Goal: Contribute content: Contribute content

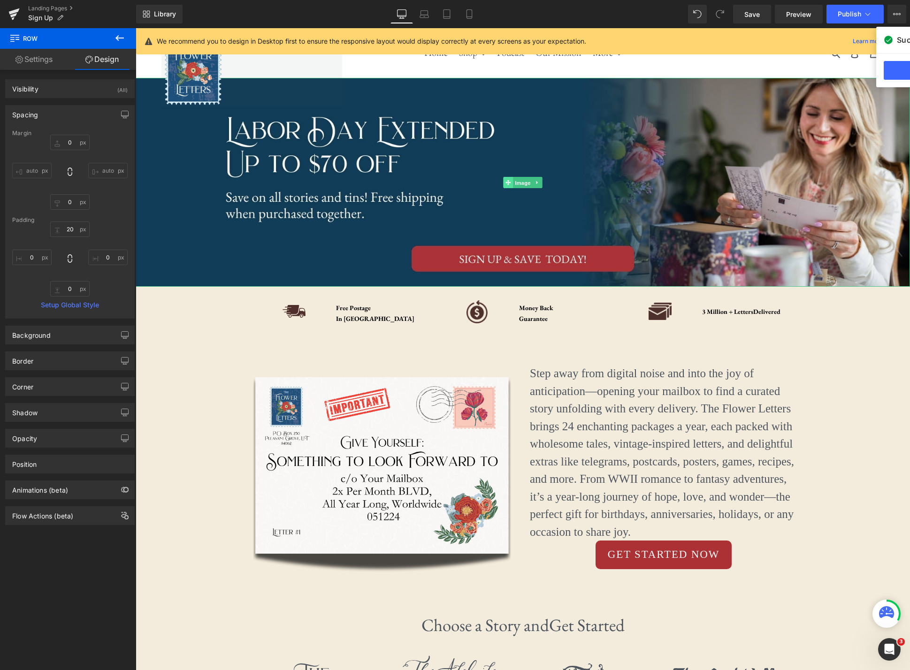
click at [503, 179] on link "Image" at bounding box center [517, 182] width 29 height 11
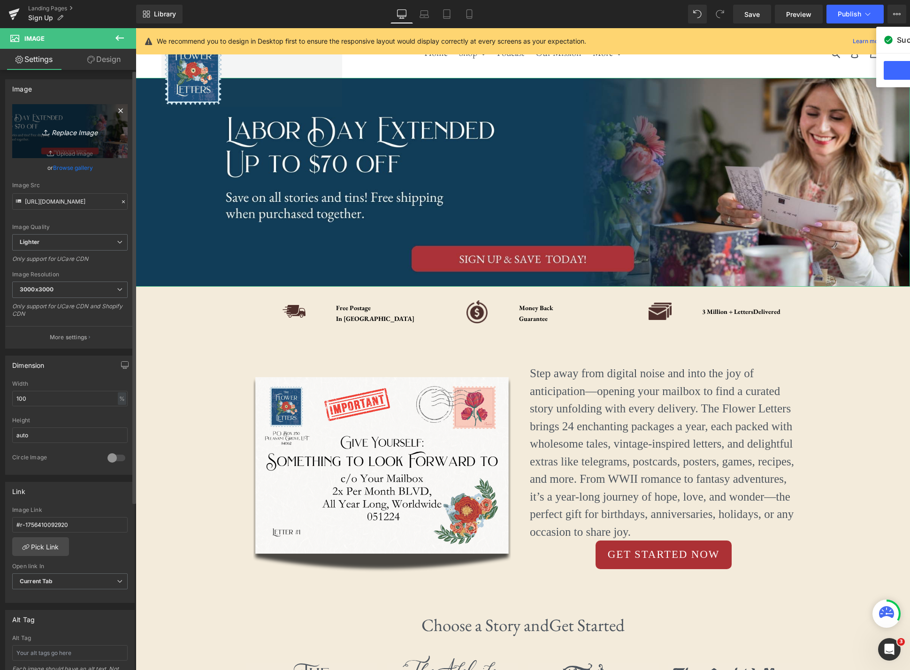
click at [62, 132] on icon "Replace Image" at bounding box center [69, 131] width 75 height 12
type input "C:\fakepath\Letter-Story (2).jpg"
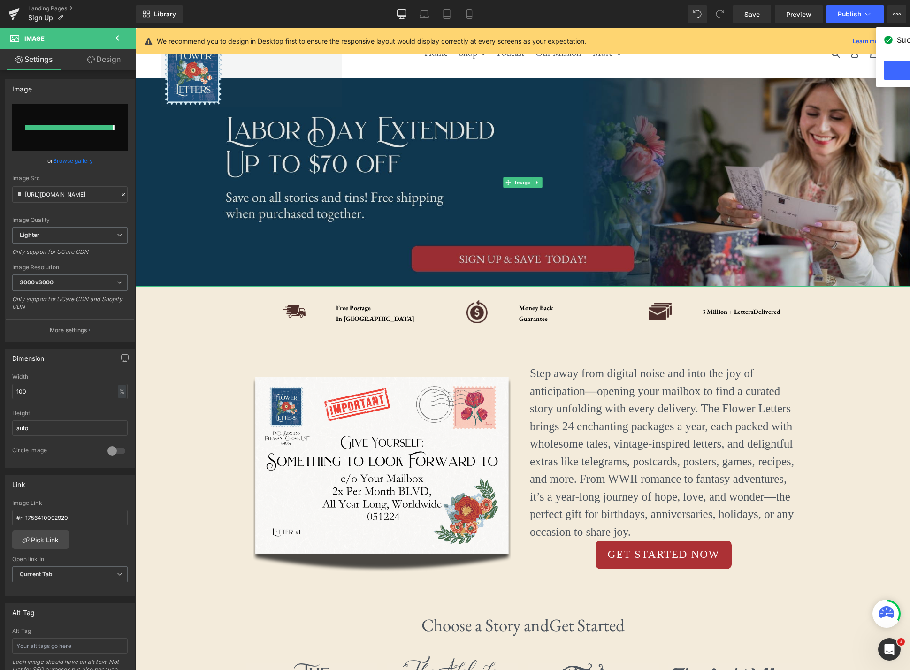
type input "[URL][DOMAIN_NAME]"
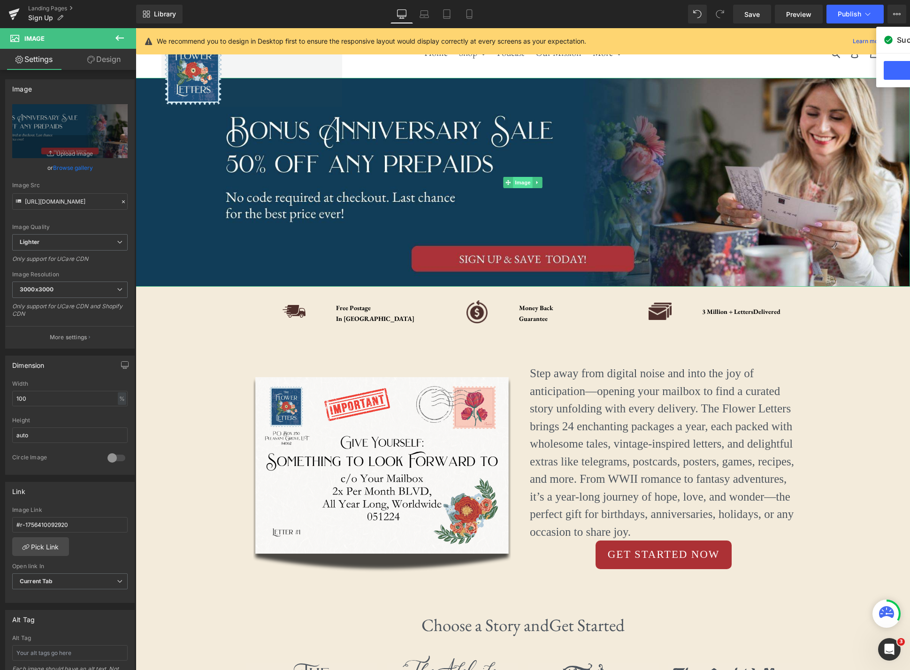
click at [531, 183] on span "Image" at bounding box center [523, 182] width 20 height 11
click at [75, 131] on icon "Replace Image" at bounding box center [69, 131] width 75 height 12
click at [523, 183] on span "Image" at bounding box center [523, 182] width 20 height 11
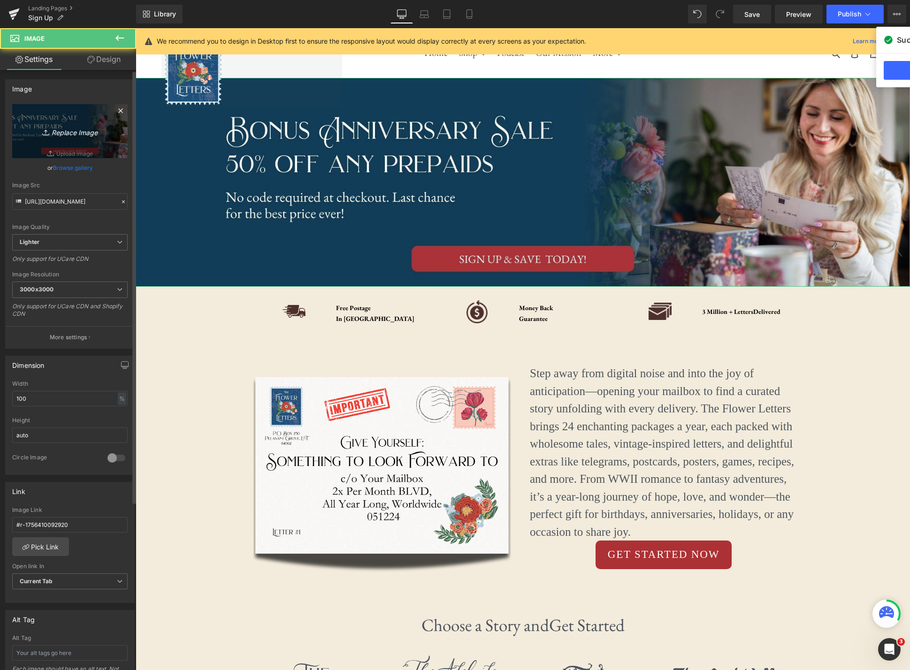
click at [78, 134] on icon "Replace Image" at bounding box center [69, 131] width 75 height 12
click at [64, 129] on icon "Replace Image" at bounding box center [69, 131] width 75 height 12
type input "C:\fakepath\Letter-Story (2).jpg"
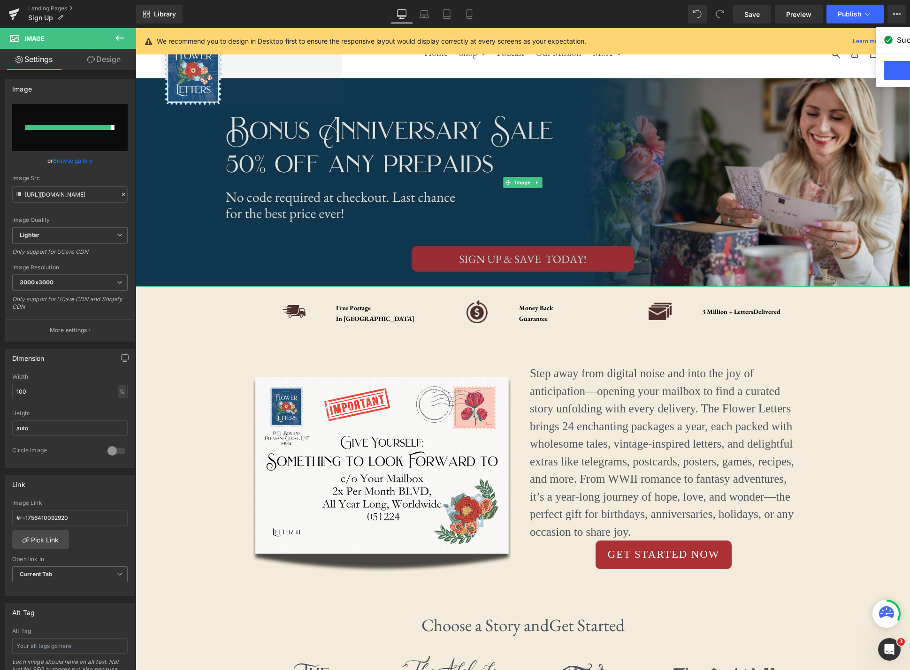
type input "[URL][DOMAIN_NAME]"
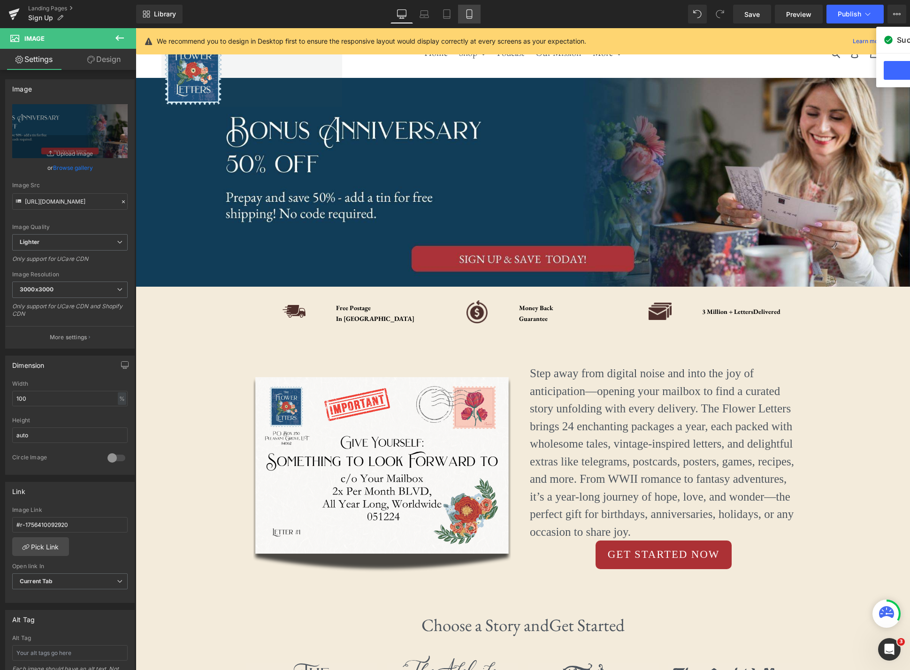
click at [477, 12] on link "Mobile" at bounding box center [469, 14] width 23 height 19
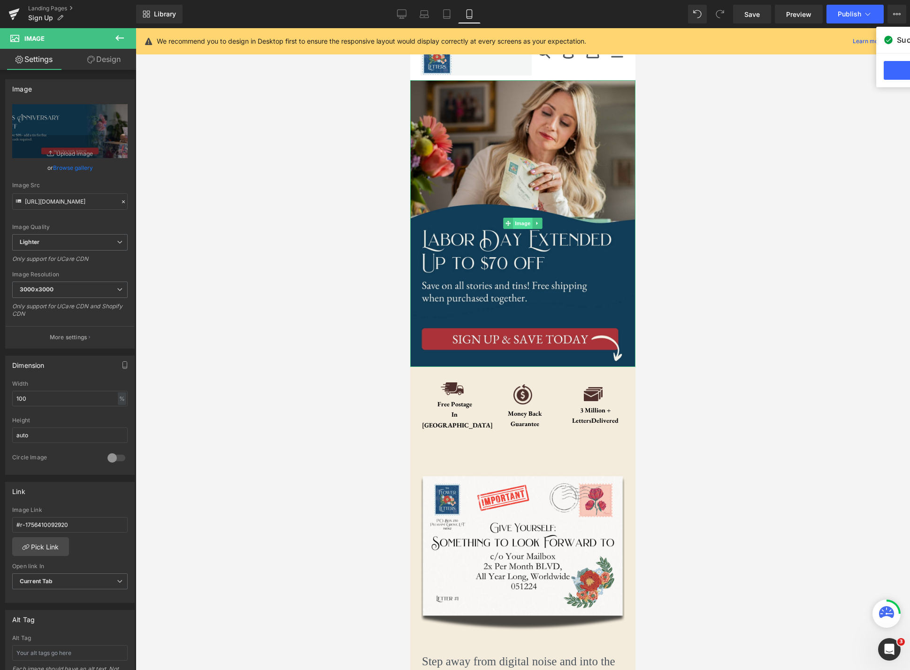
click at [524, 225] on span "Image" at bounding box center [523, 223] width 20 height 11
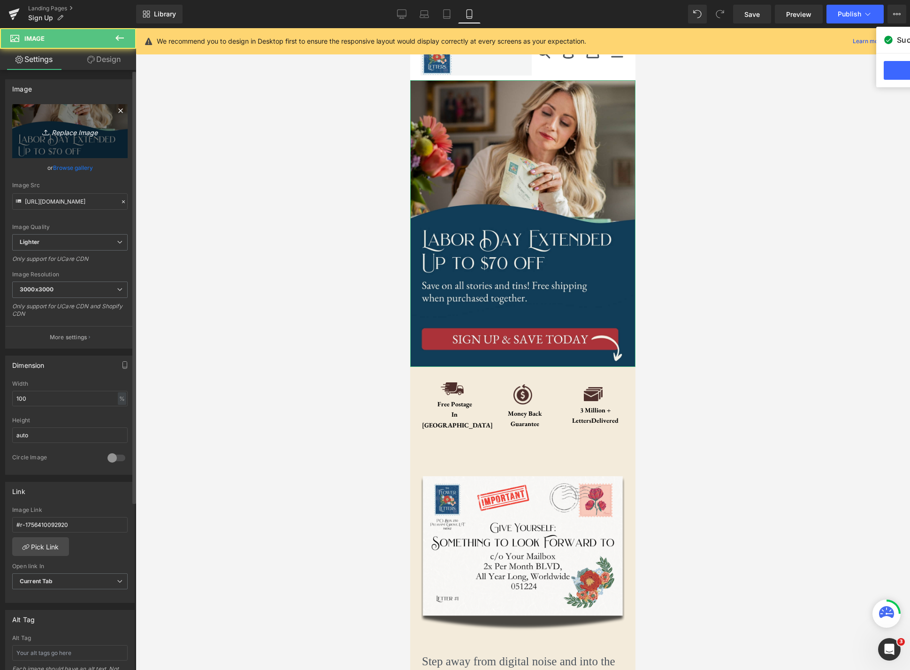
click at [59, 137] on link "Replace Image" at bounding box center [69, 131] width 115 height 54
type input "C:\fakepath\Letter-Story.jpg"
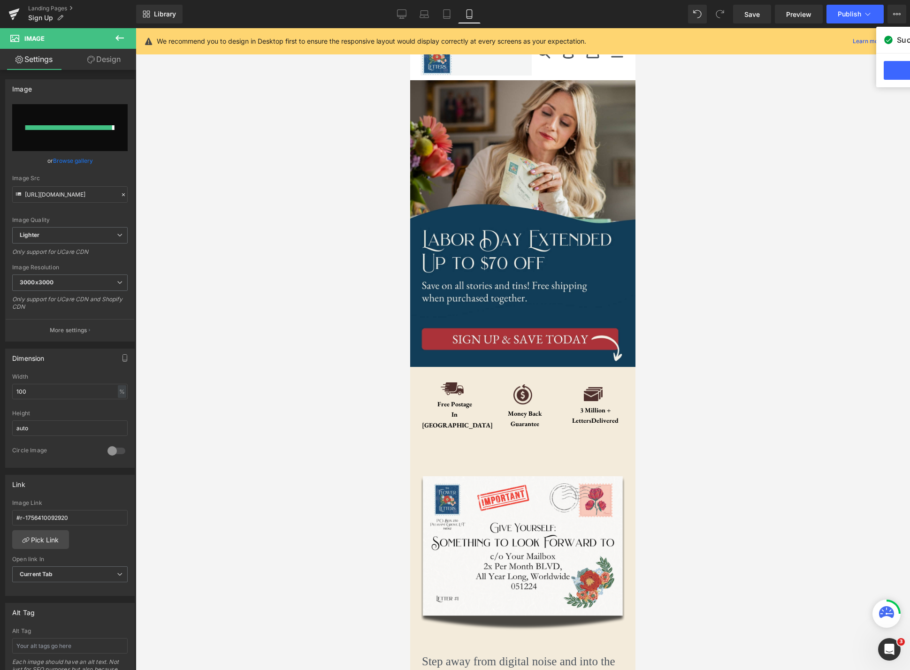
type input "[URL][DOMAIN_NAME]"
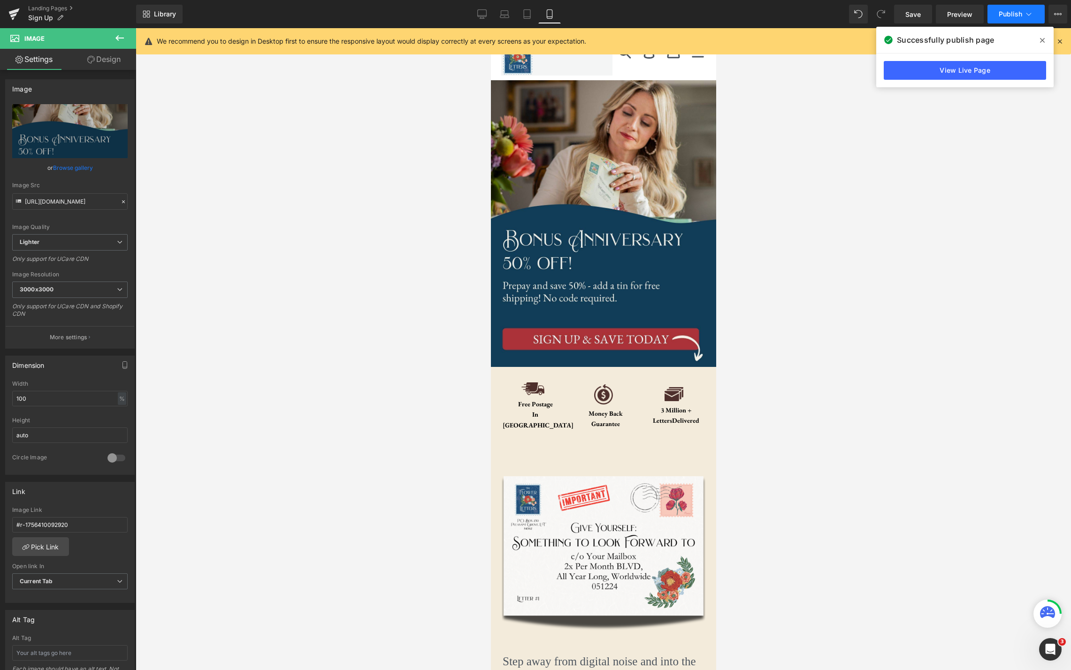
click at [692, 15] on span "Publish" at bounding box center [1010, 14] width 23 height 8
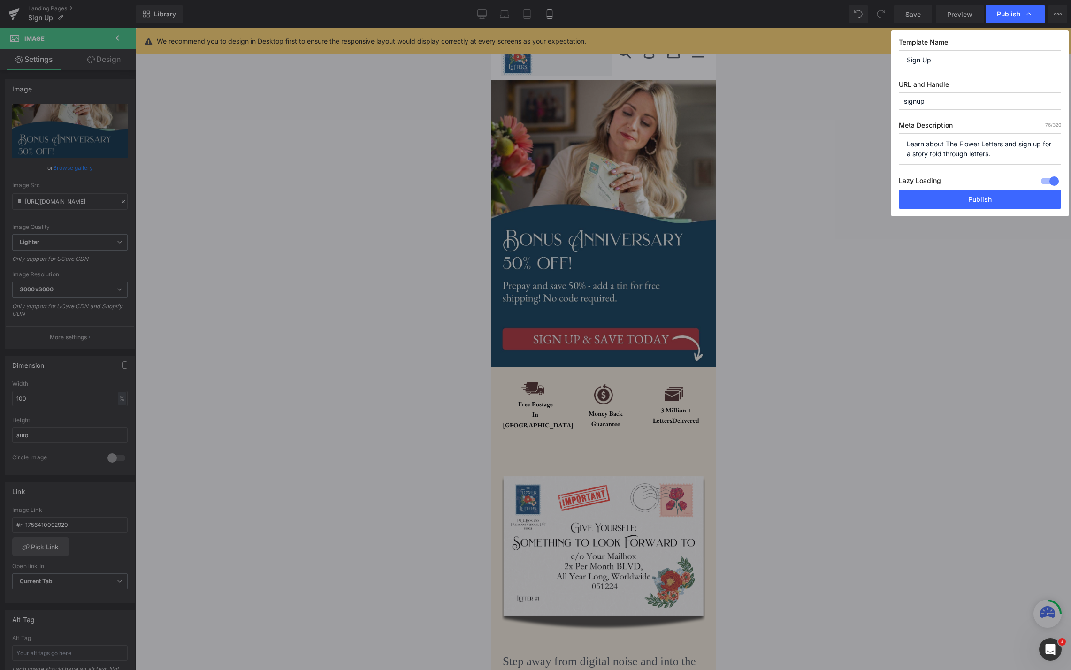
drag, startPoint x: 973, startPoint y: 202, endPoint x: 952, endPoint y: 159, distance: 48.1
click at [692, 202] on button "Publish" at bounding box center [980, 199] width 162 height 19
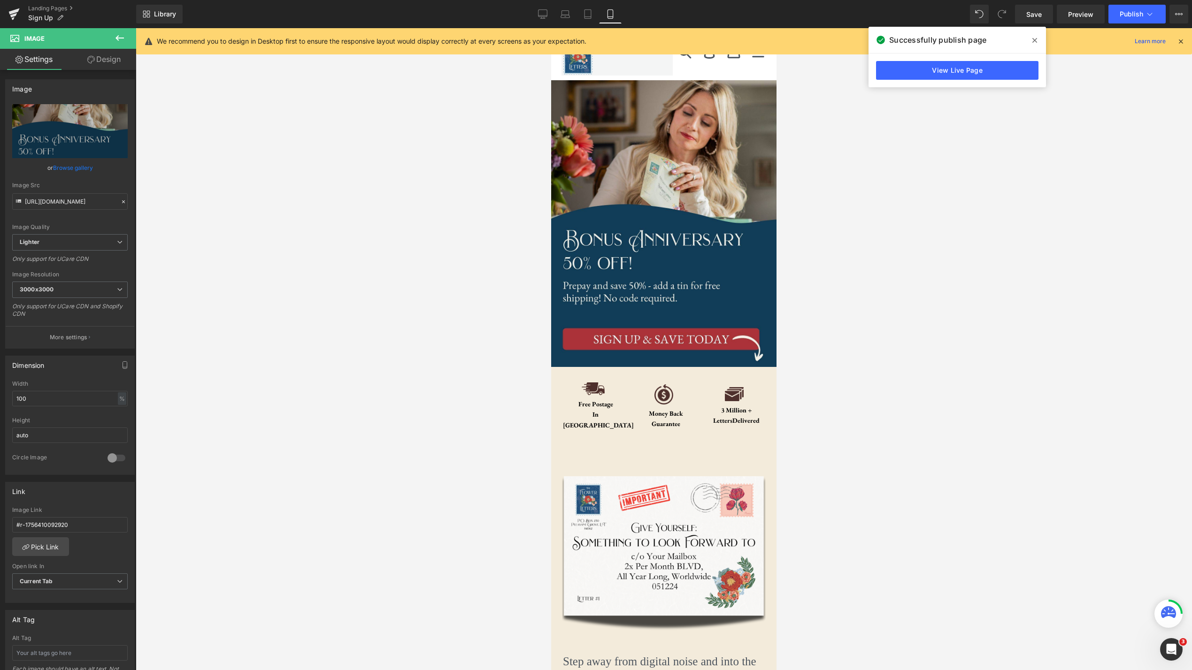
drag, startPoint x: 539, startPoint y: 14, endPoint x: 510, endPoint y: 45, distance: 42.2
click at [539, 14] on icon at bounding box center [542, 13] width 9 height 9
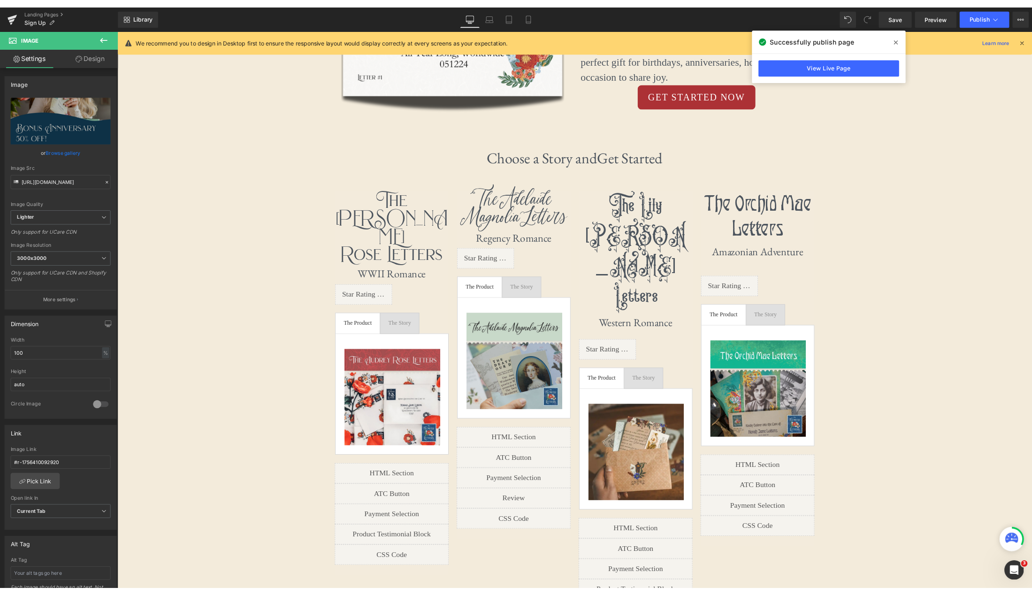
scroll to position [413, 0]
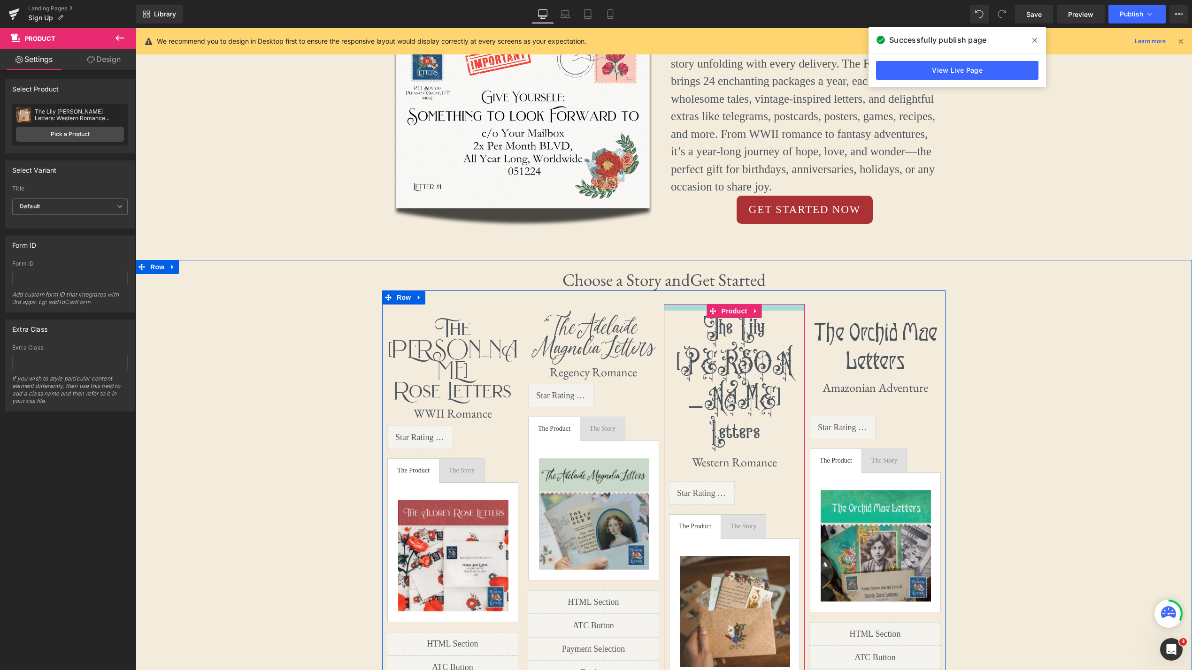
drag, startPoint x: 773, startPoint y: 316, endPoint x: 776, endPoint y: 308, distance: 8.6
click at [692, 308] on div at bounding box center [734, 307] width 141 height 7
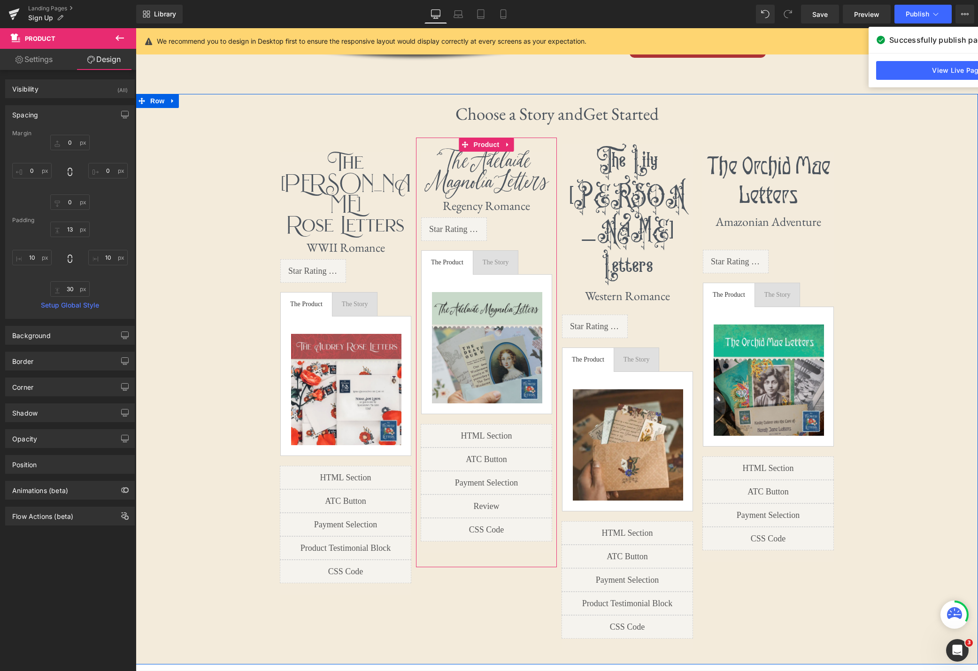
scroll to position [522, 0]
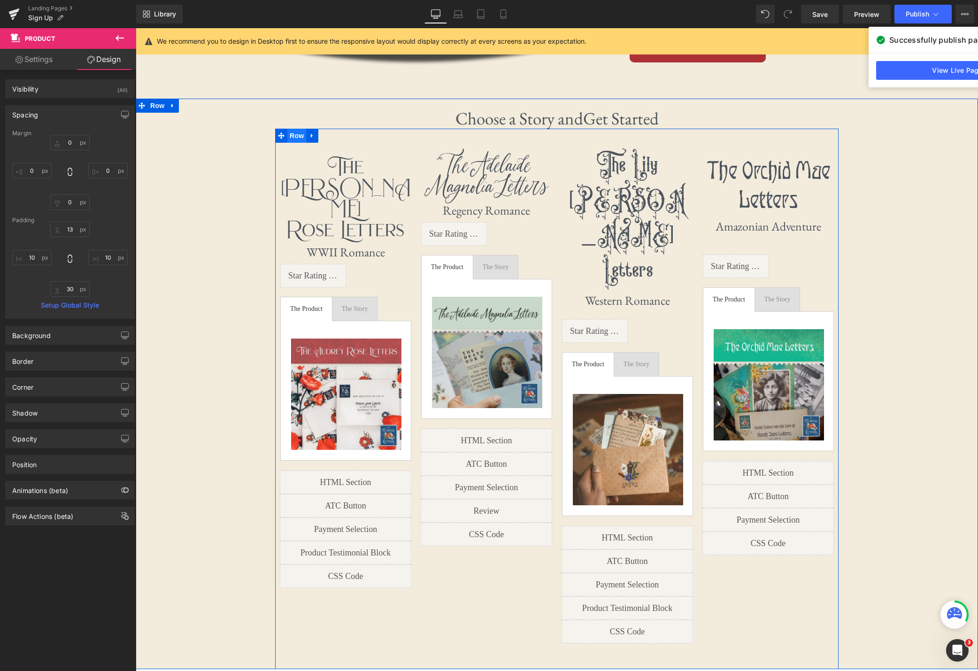
click at [293, 133] on span "Row" at bounding box center [296, 136] width 19 height 14
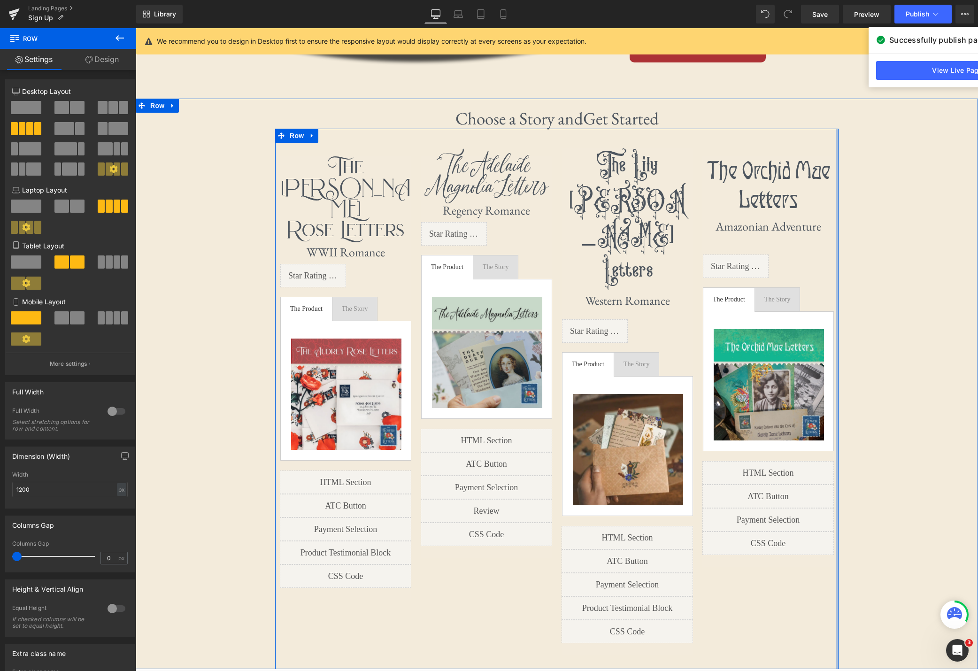
drag, startPoint x: 838, startPoint y: 207, endPoint x: 846, endPoint y: 207, distance: 8.0
click at [692, 207] on div "Choose a Story and Get Started Heading The [PERSON_NAME] Letters Heading WWII R…" at bounding box center [557, 388] width 842 height 561
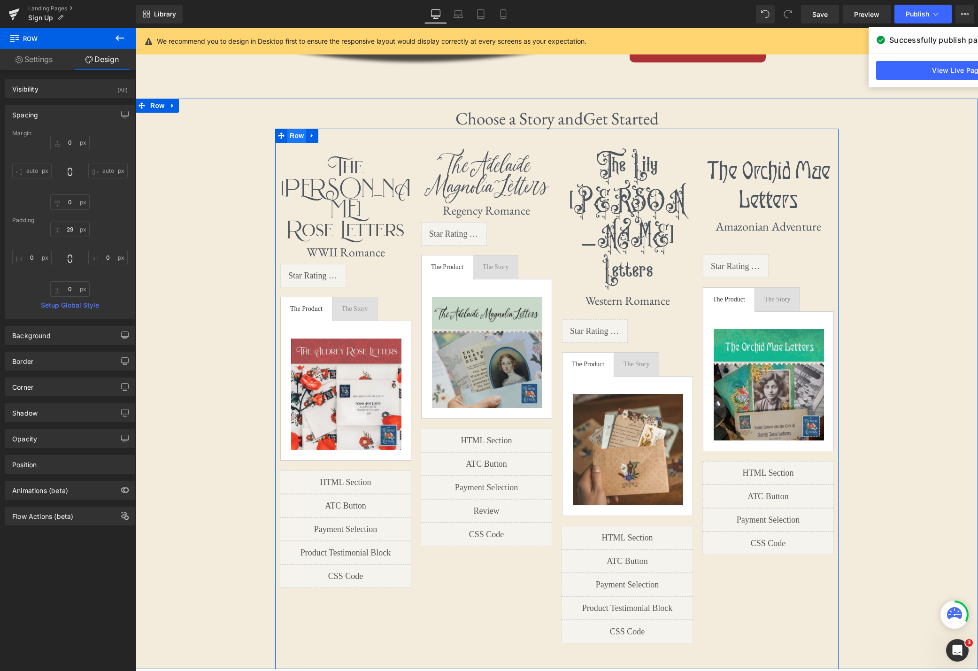
click at [297, 137] on span "Row" at bounding box center [296, 136] width 19 height 14
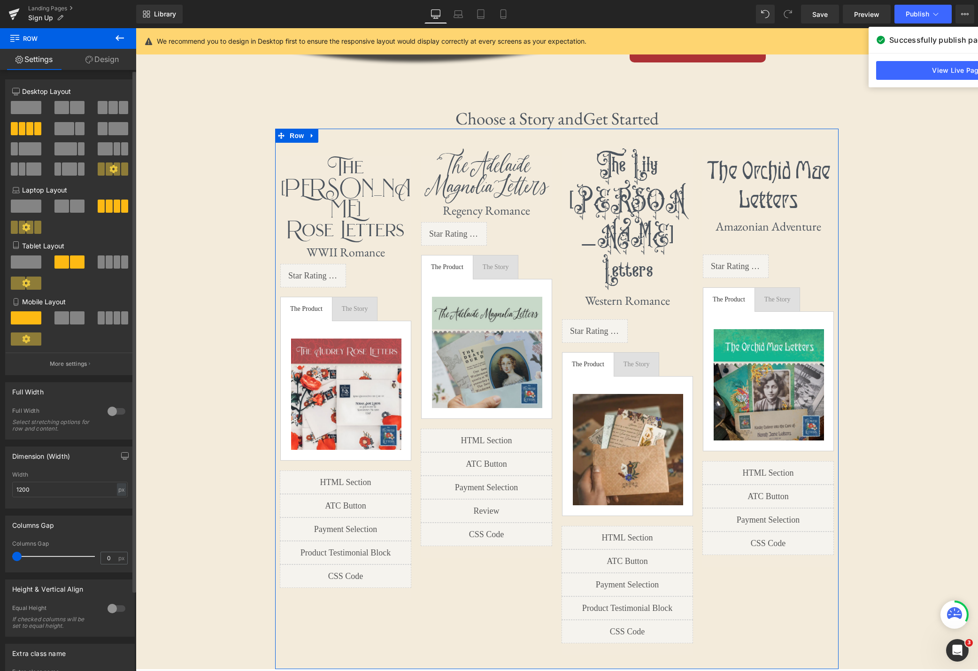
click at [114, 415] on div at bounding box center [116, 411] width 23 height 15
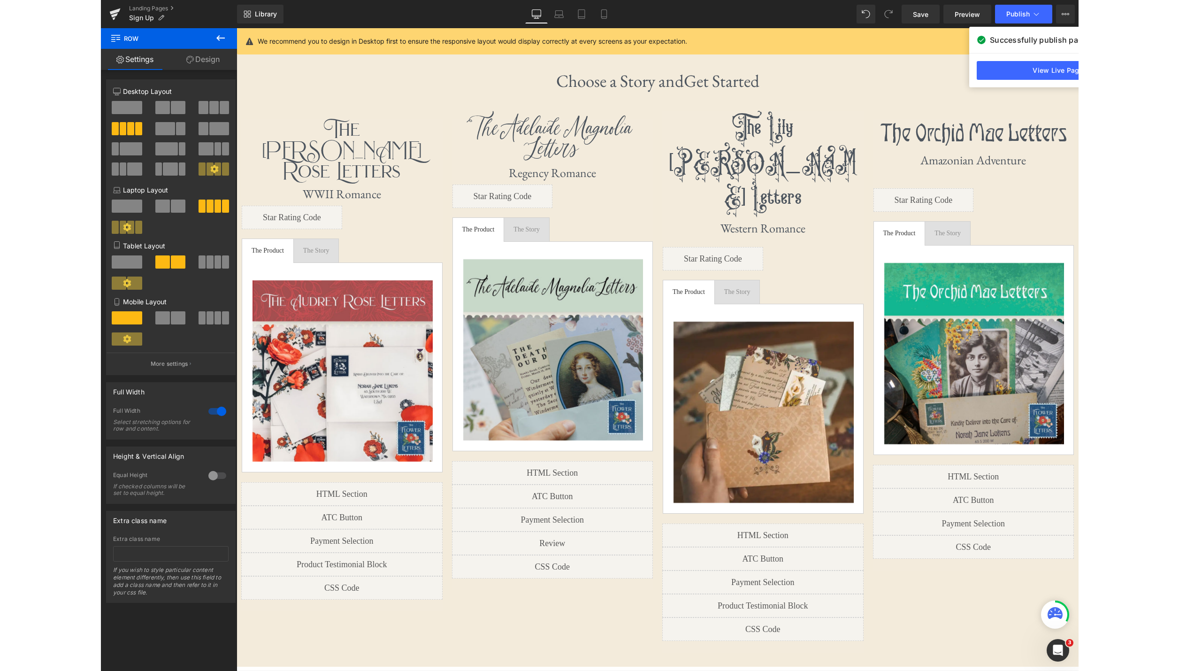
scroll to position [486, 0]
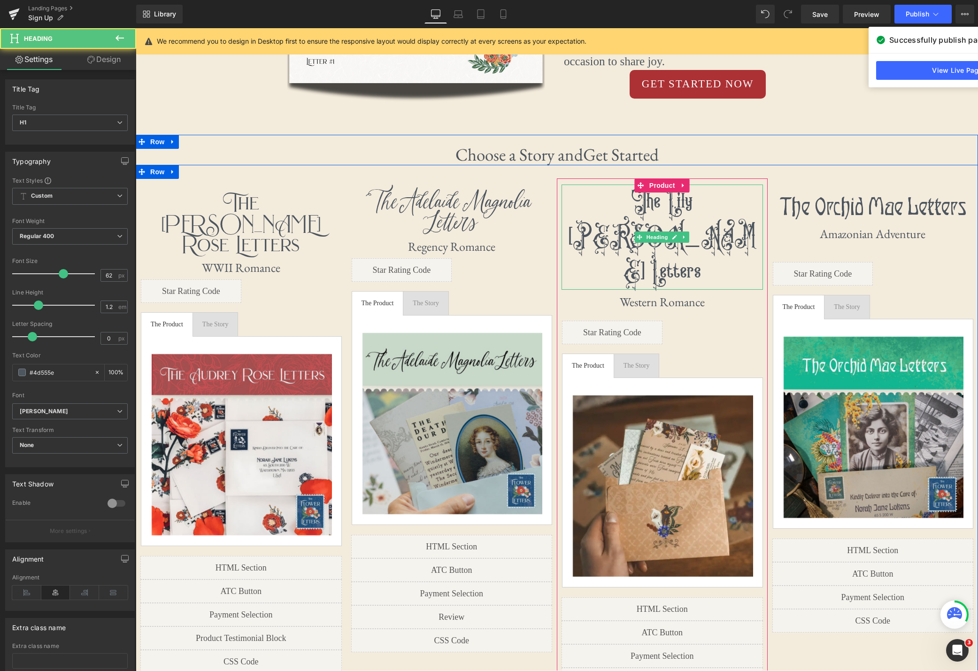
click at [582, 206] on h1 "The Lily [PERSON_NAME] Letters" at bounding box center [661, 237] width 201 height 105
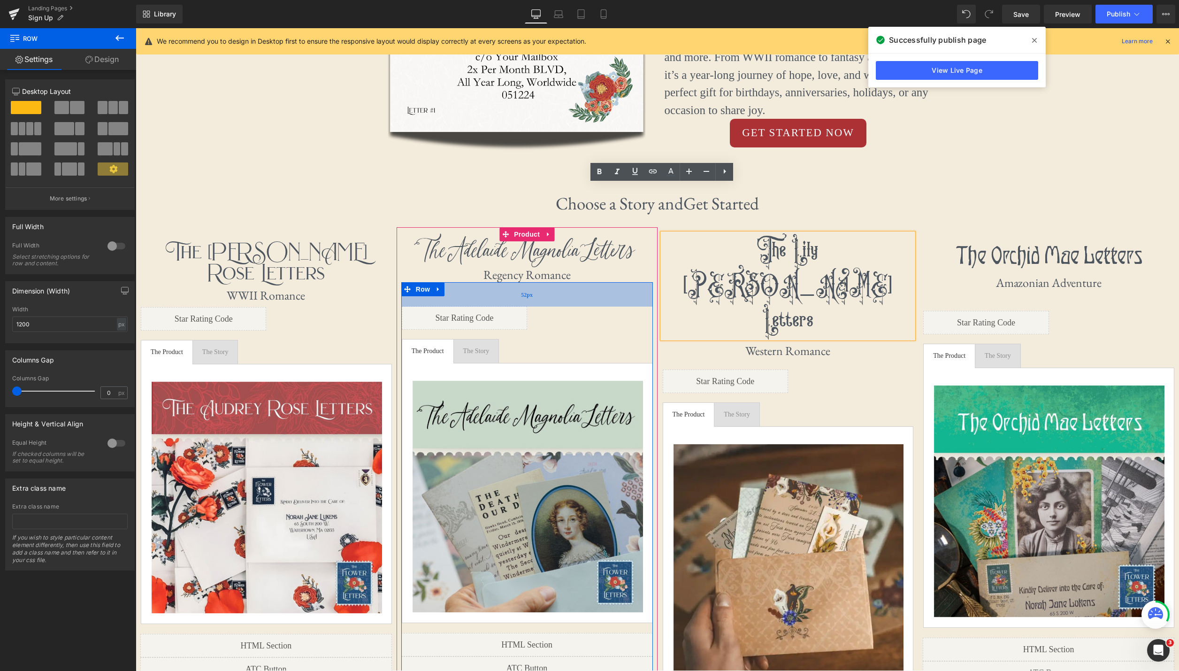
drag, startPoint x: 569, startPoint y: 283, endPoint x: 567, endPoint y: 302, distance: 19.9
click at [567, 302] on div "52px" at bounding box center [527, 294] width 252 height 24
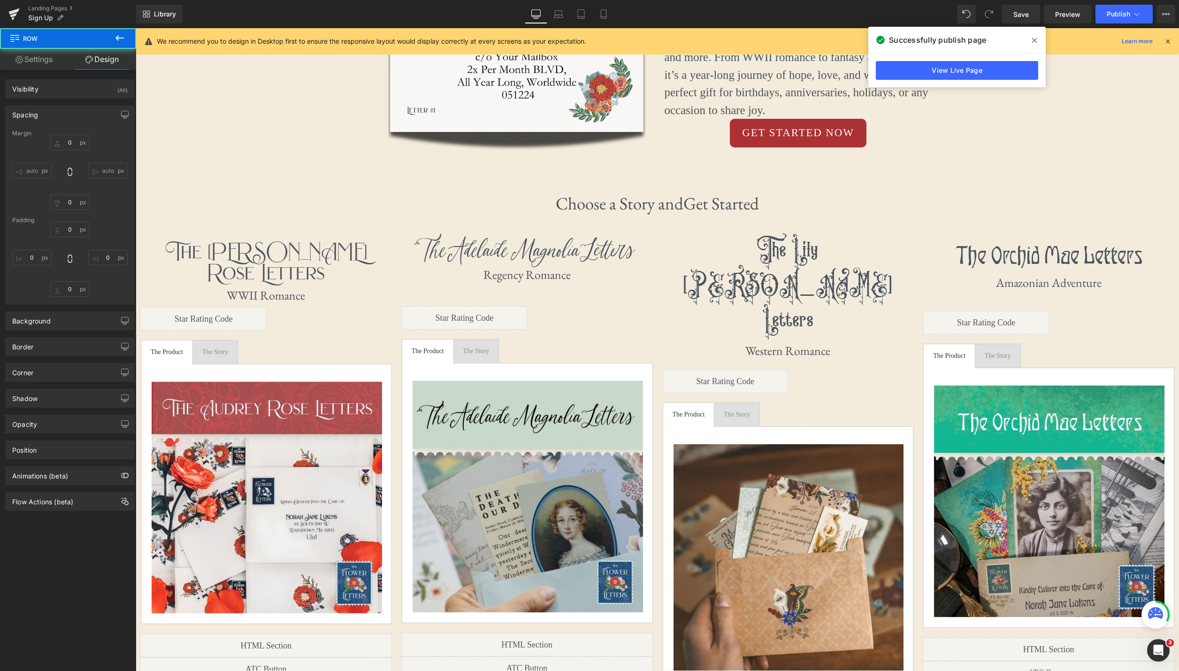
type input "0"
type input "52"
type input "0"
type input "10"
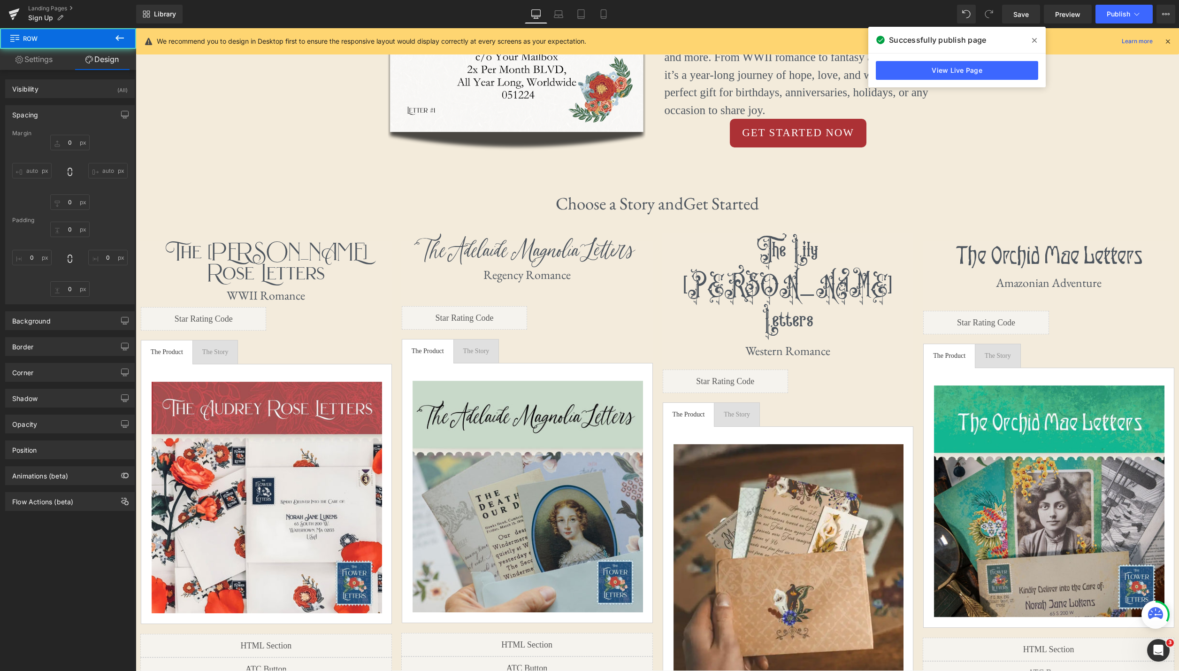
type input "0"
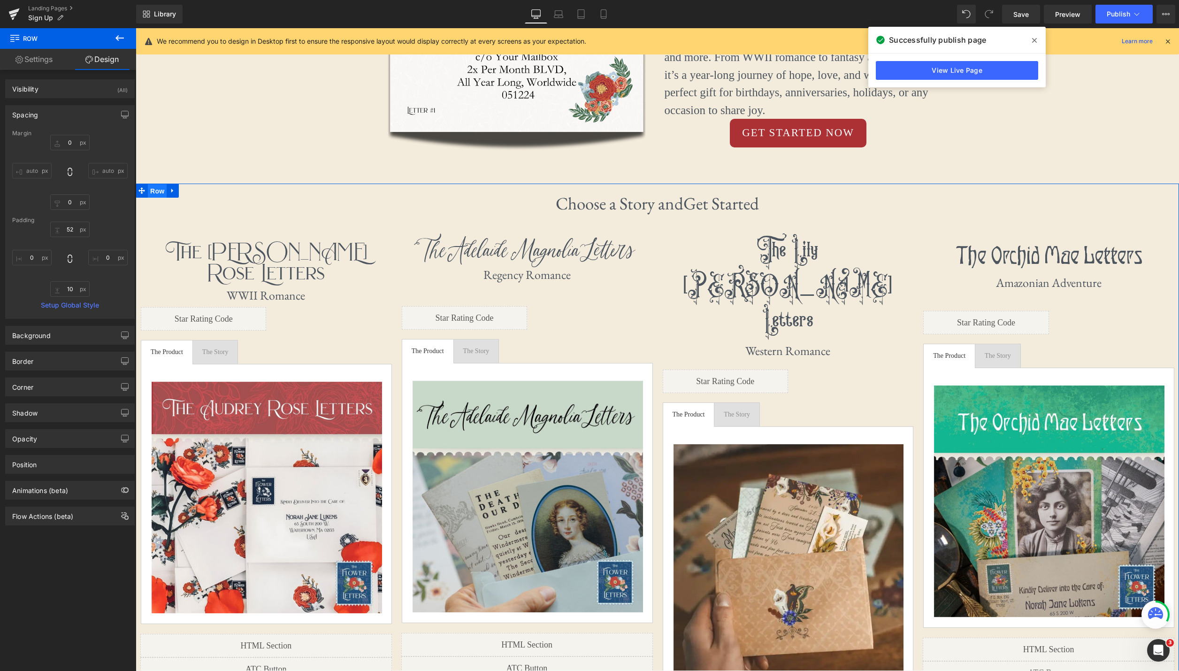
click at [158, 191] on span "Row" at bounding box center [157, 191] width 19 height 14
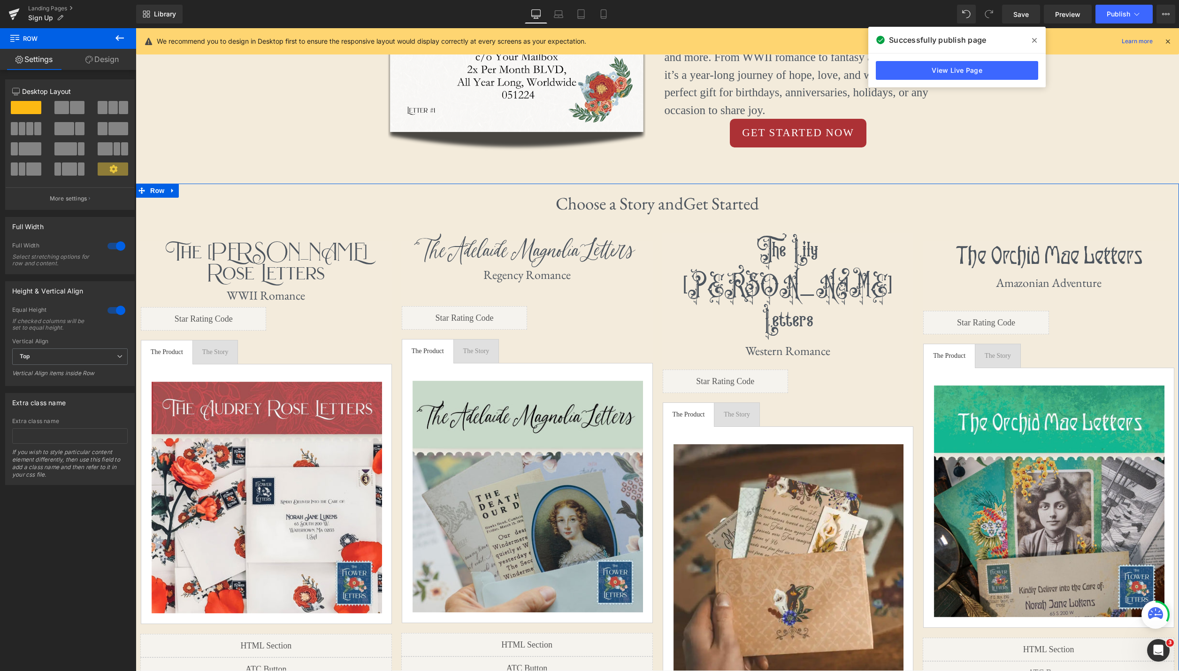
click at [114, 246] on div at bounding box center [116, 245] width 23 height 15
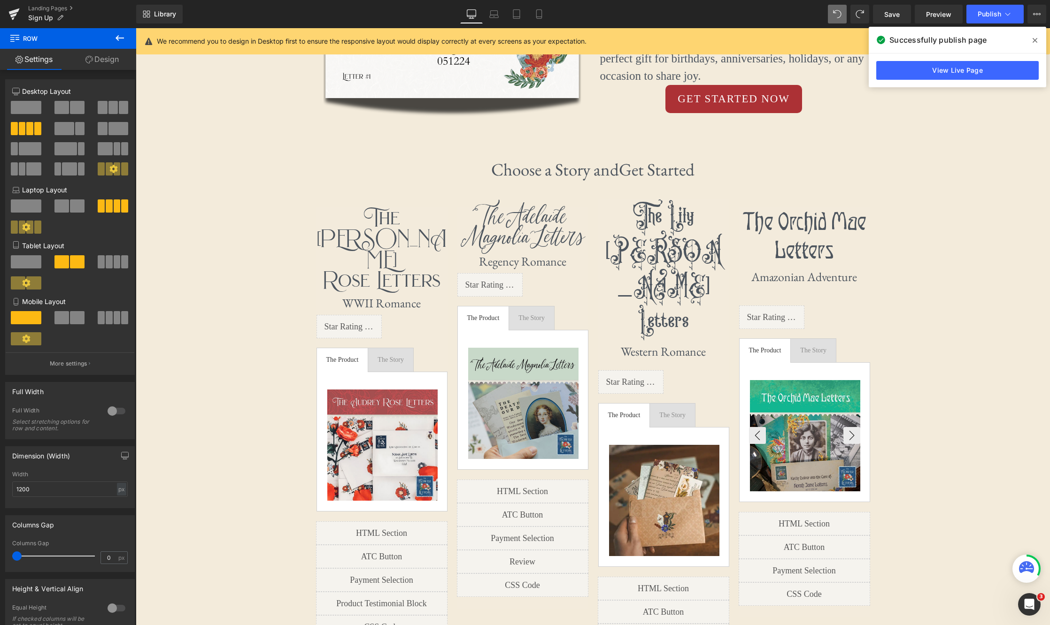
scroll to position [471, 0]
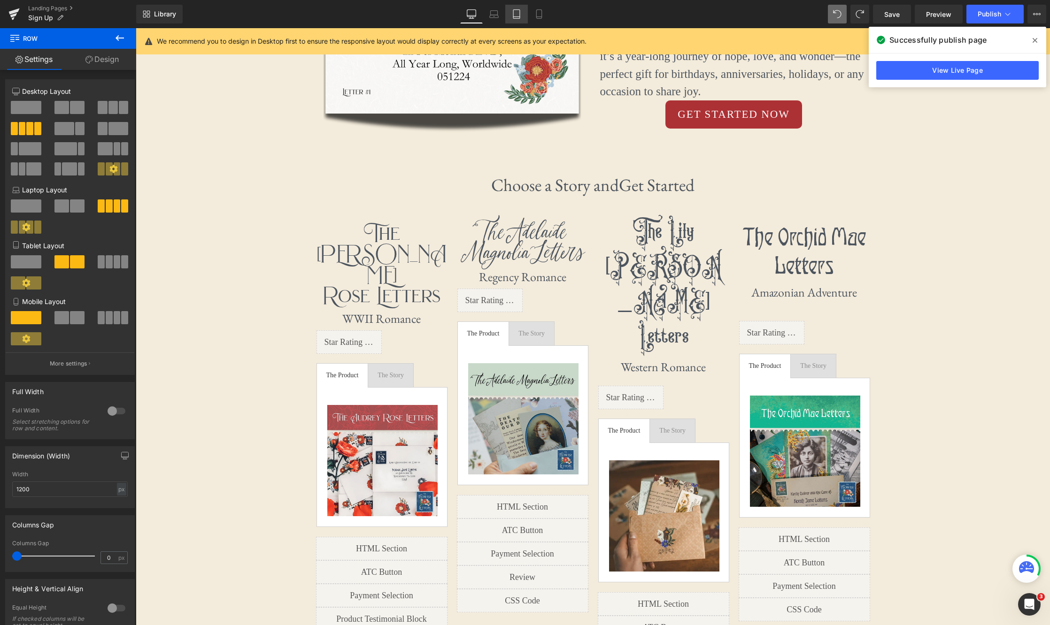
click at [511, 16] on link "Tablet" at bounding box center [516, 14] width 23 height 19
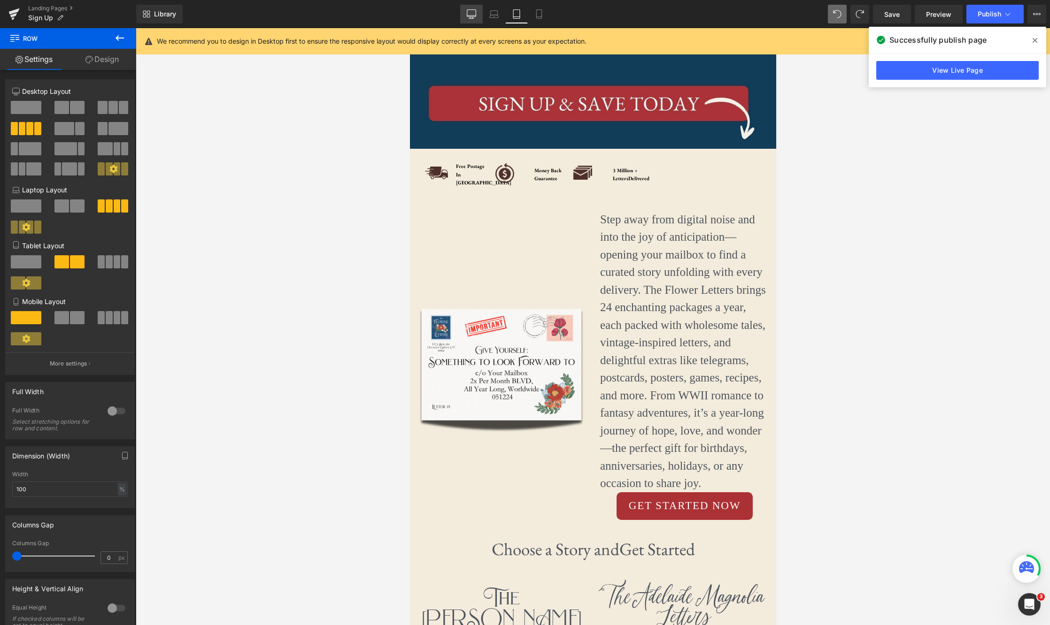
click at [468, 10] on icon at bounding box center [471, 13] width 9 height 9
type input "1200"
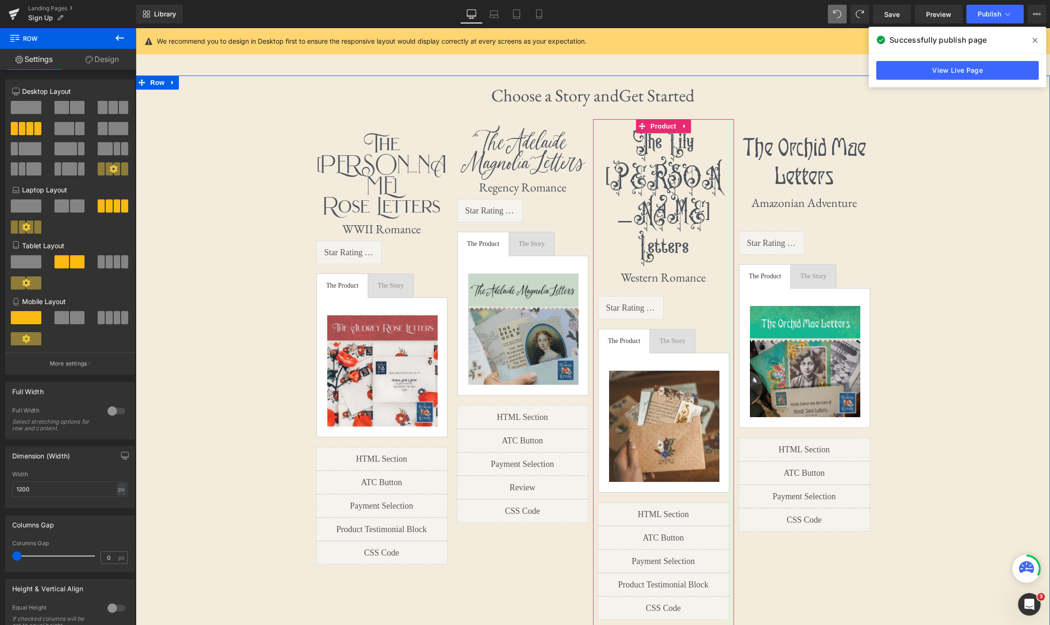
scroll to position [561, 0]
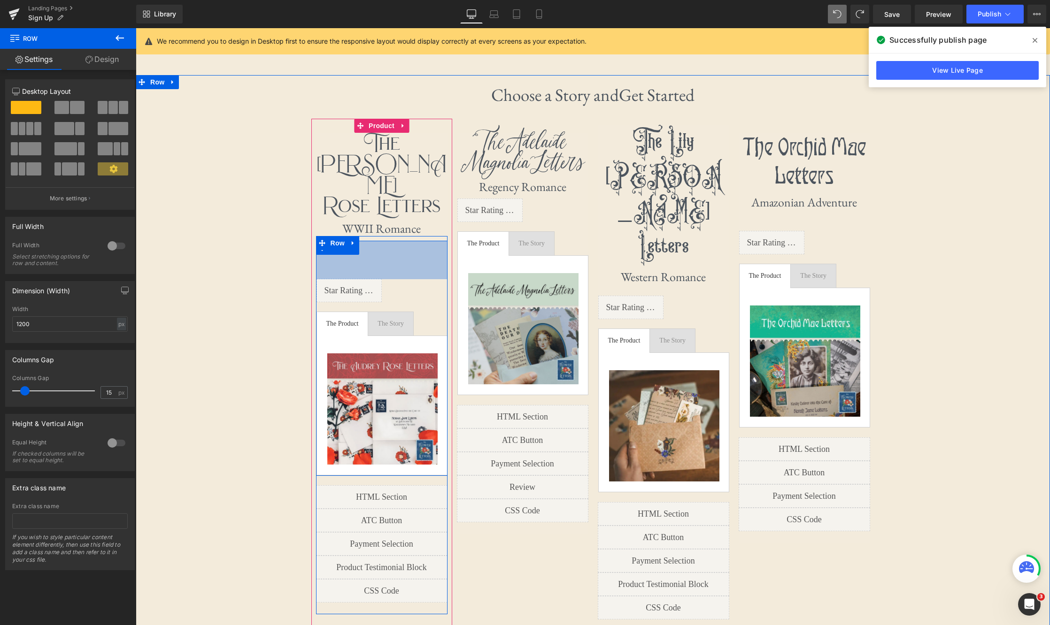
drag, startPoint x: 428, startPoint y: 199, endPoint x: 506, endPoint y: 223, distance: 81.8
click at [427, 241] on div "82px" at bounding box center [381, 260] width 131 height 38
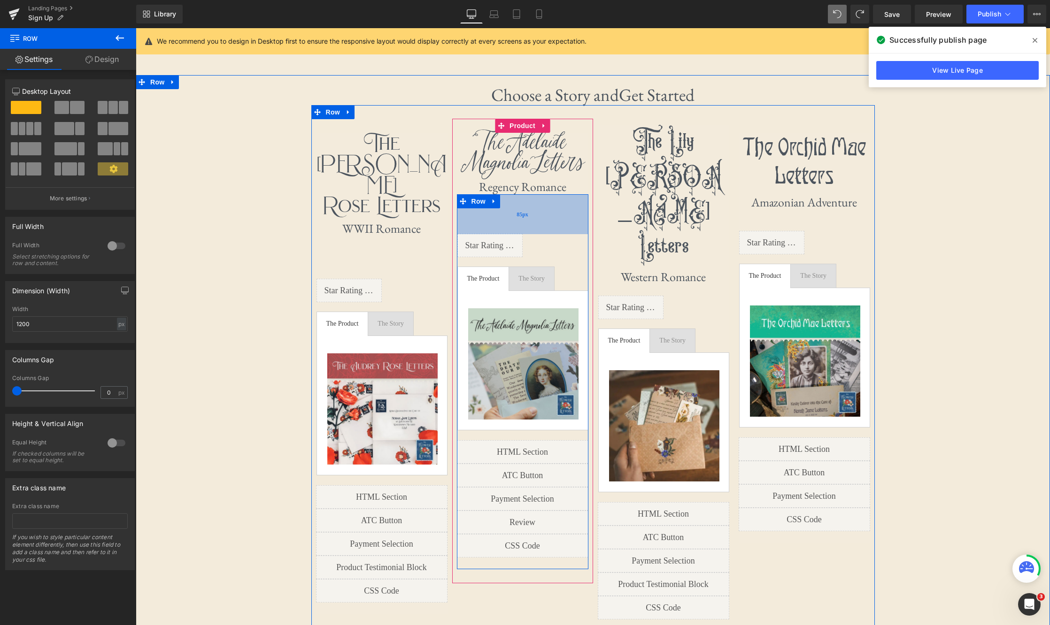
drag, startPoint x: 572, startPoint y: 196, endPoint x: 572, endPoint y: 231, distance: 34.7
click at [572, 231] on div "85px" at bounding box center [522, 214] width 131 height 40
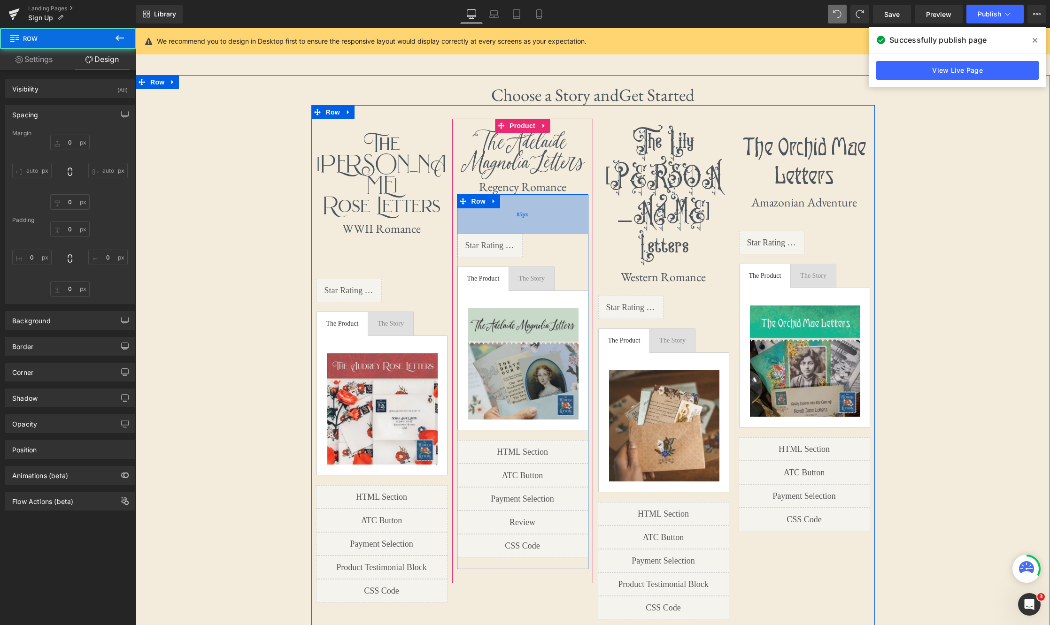
type input "0"
type input "85"
type input "0"
type input "10"
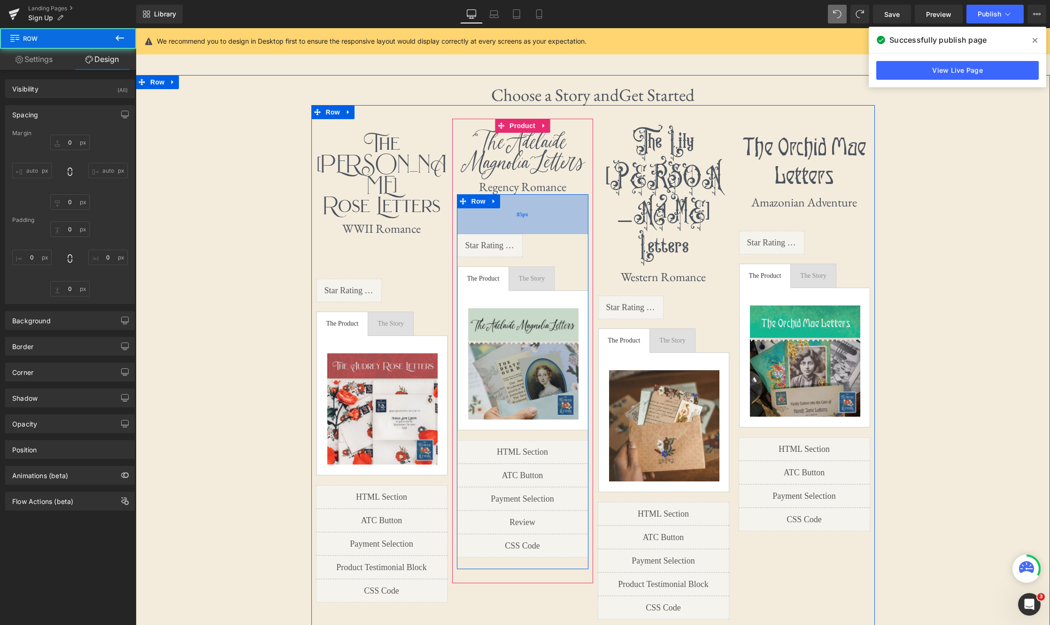
type input "0"
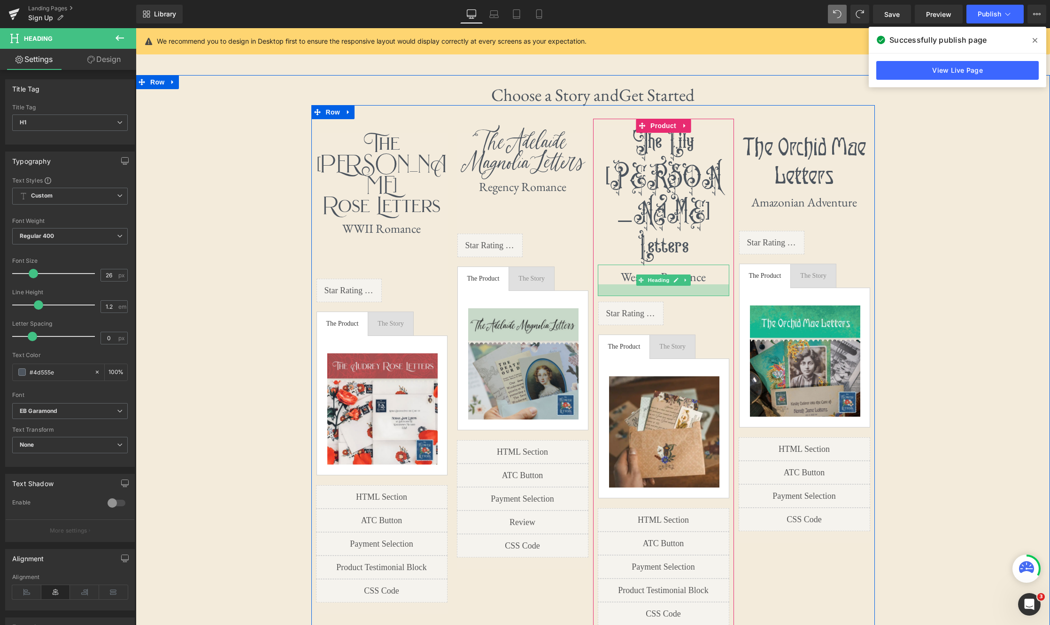
drag, startPoint x: 677, startPoint y: 219, endPoint x: 676, endPoint y: 225, distance: 6.3
click at [677, 285] on div at bounding box center [663, 291] width 131 height 12
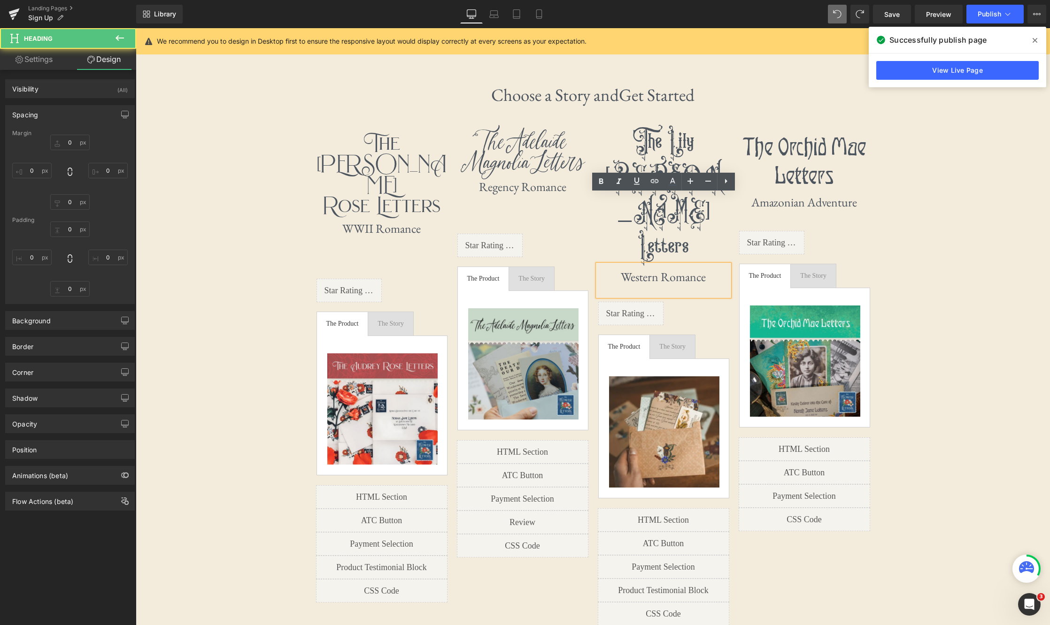
type input "0"
type input "11"
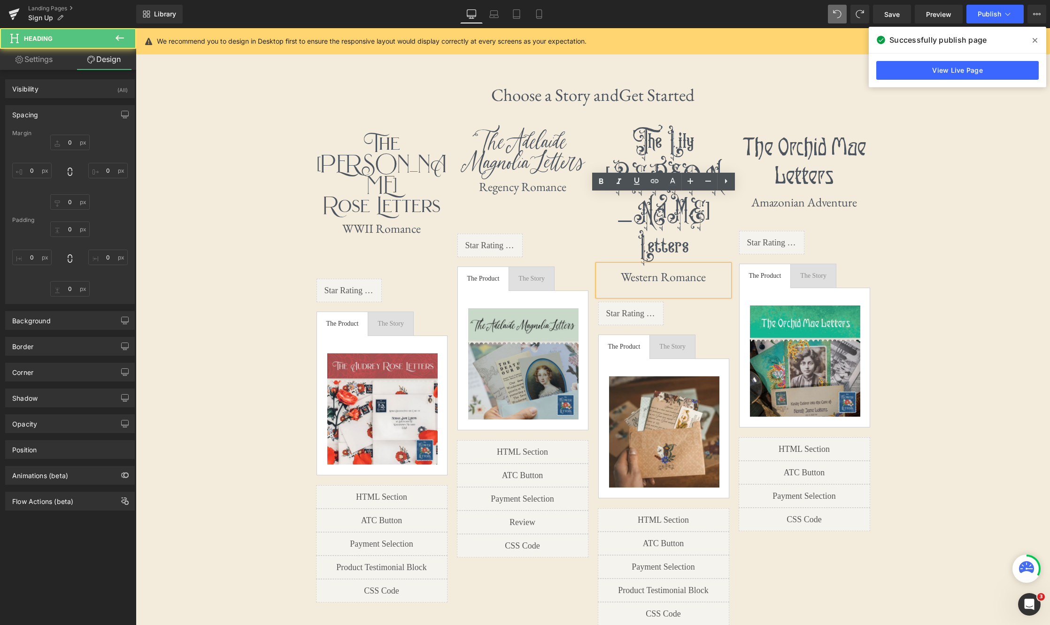
type input "0"
type input "25"
type input "0"
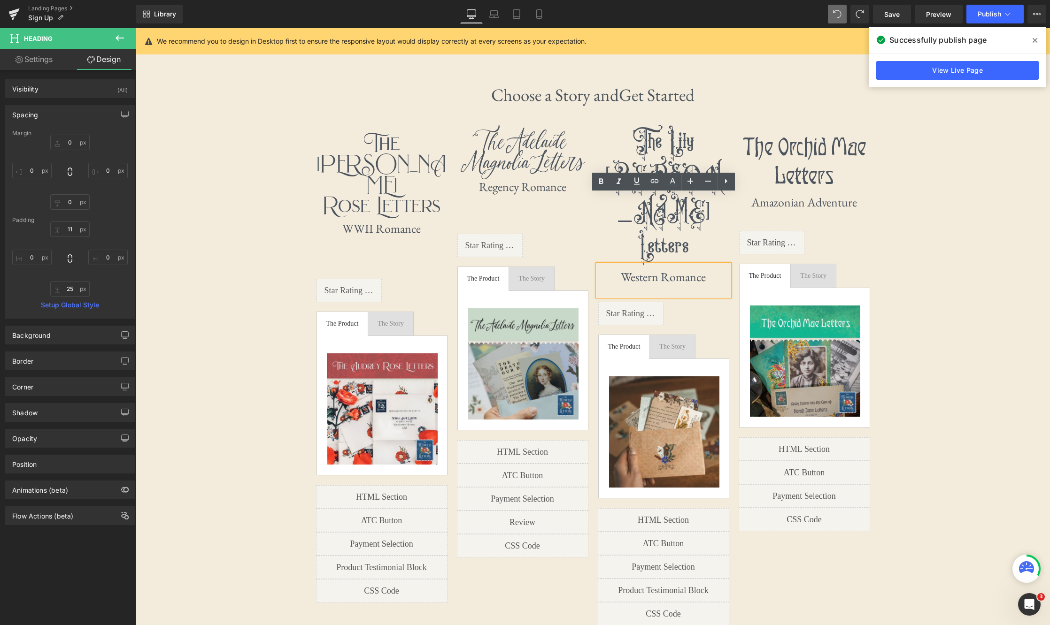
click at [692, 231] on div "Choose a Story and Get Started Heading The [PERSON_NAME] Letters Heading WWII R…" at bounding box center [593, 369] width 914 height 569
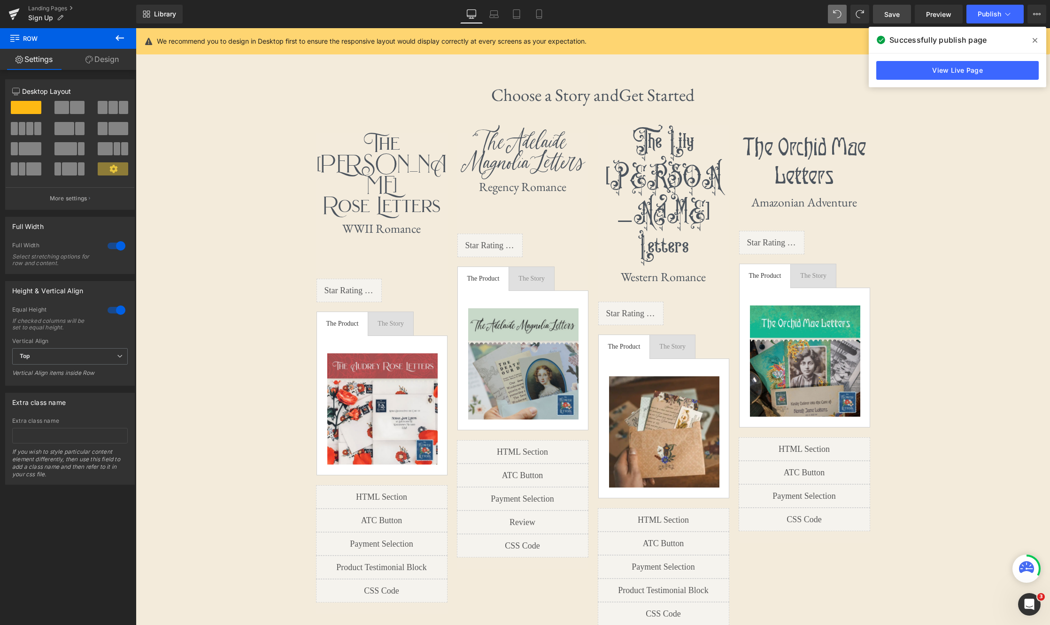
click at [692, 18] on link "Save" at bounding box center [892, 14] width 38 height 19
drag, startPoint x: 1034, startPoint y: 42, endPoint x: 1016, endPoint y: 42, distance: 17.8
click at [692, 42] on icon at bounding box center [1034, 41] width 5 height 8
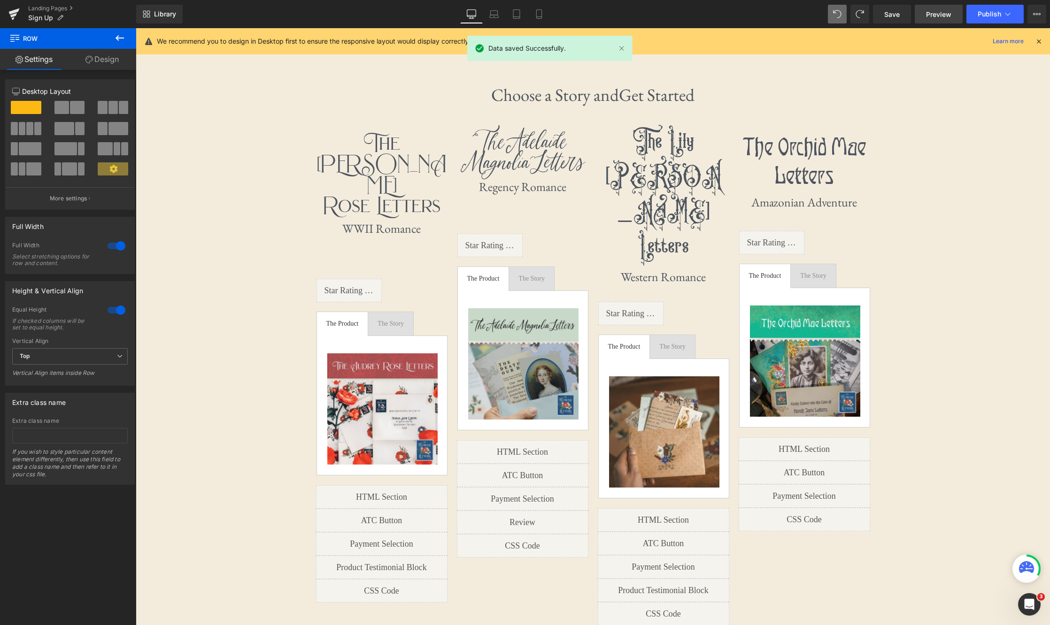
click at [692, 17] on span "Preview" at bounding box center [938, 14] width 25 height 10
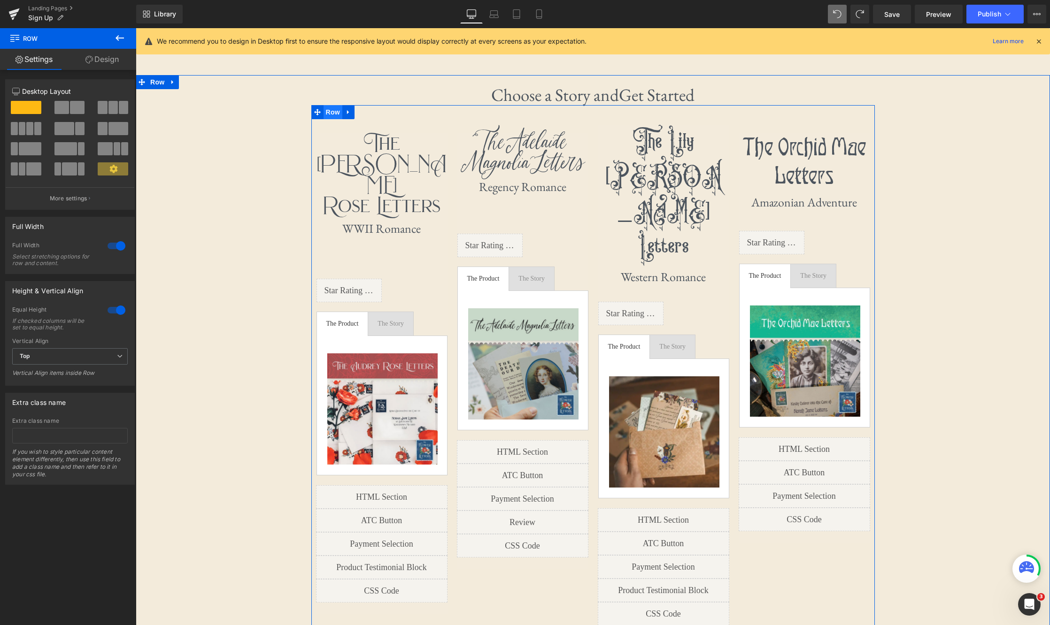
click at [330, 113] on span "Row" at bounding box center [332, 112] width 19 height 14
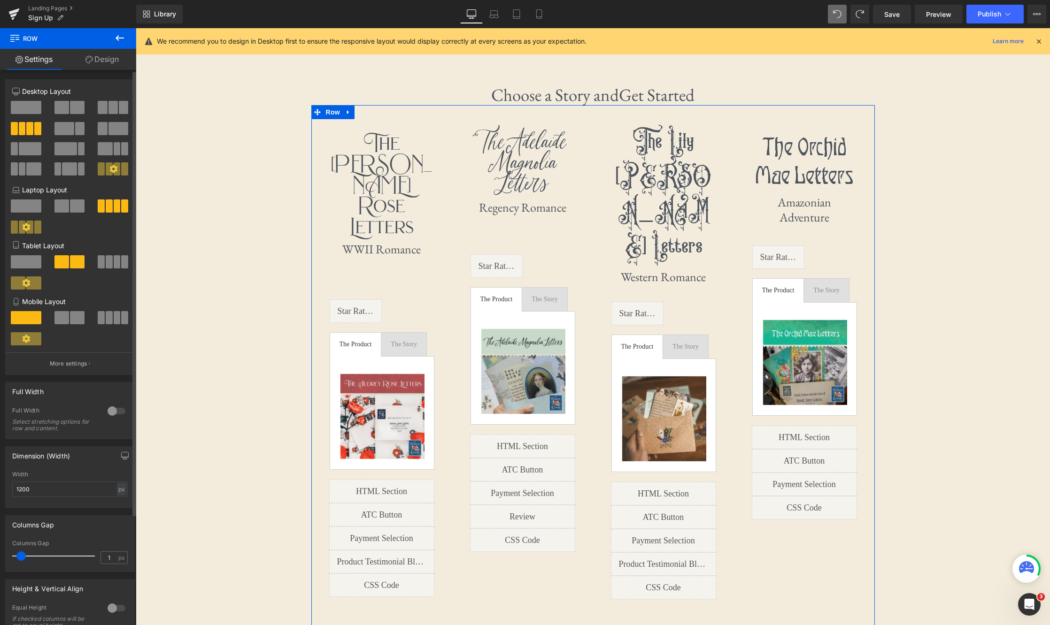
type input "0"
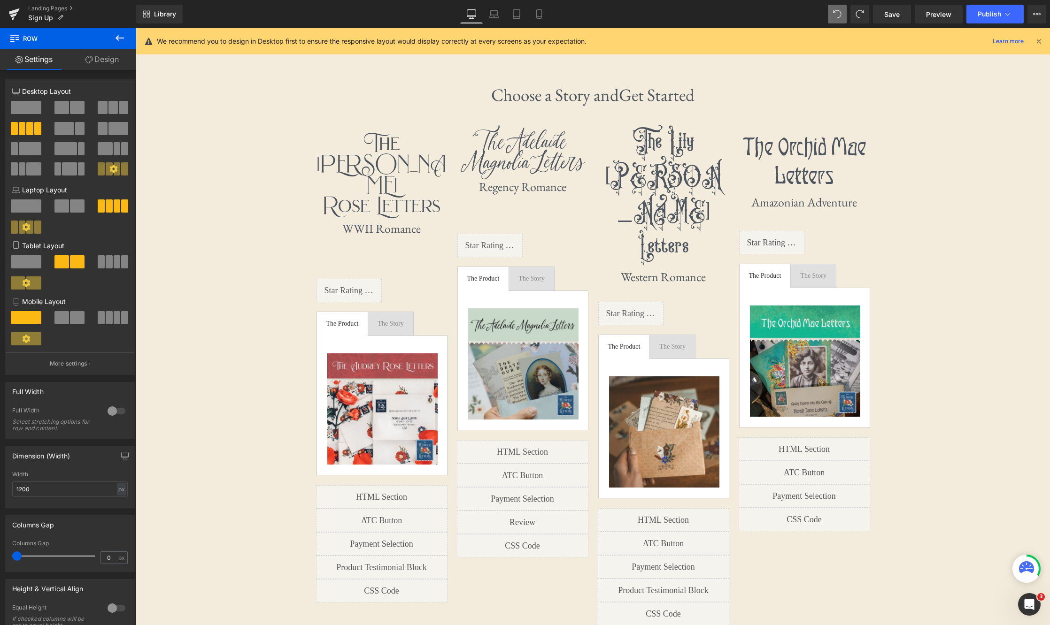
drag, startPoint x: 17, startPoint y: 557, endPoint x: -3, endPoint y: 555, distance: 20.3
click at [0, 555] on html "Row You are previewing how the will restyle your page. You can not edit Element…" at bounding box center [525, 312] width 1050 height 625
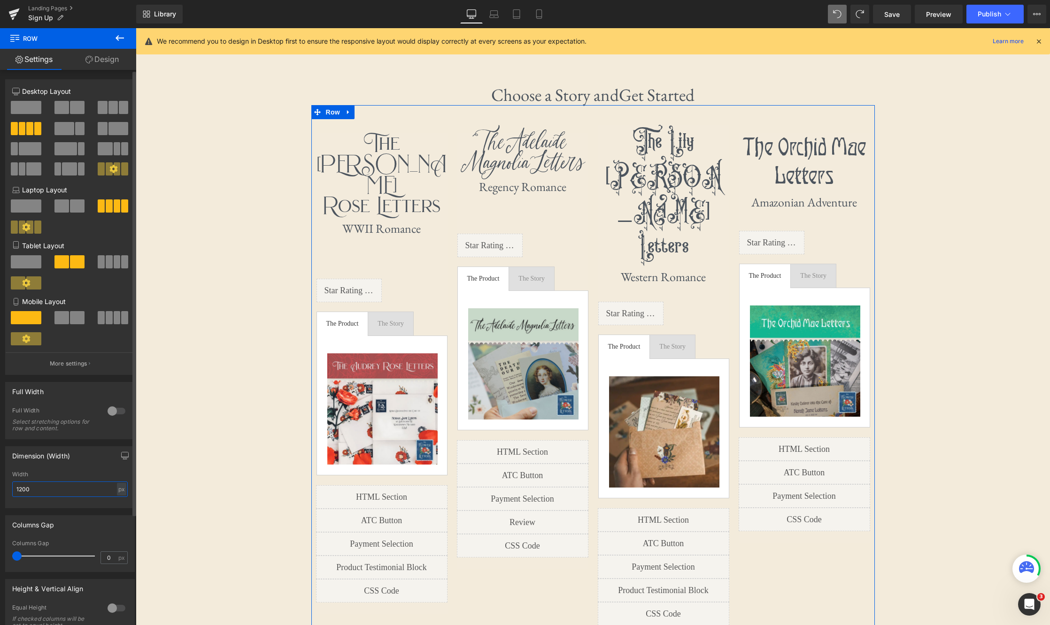
click at [54, 492] on input "1200" at bounding box center [69, 489] width 115 height 15
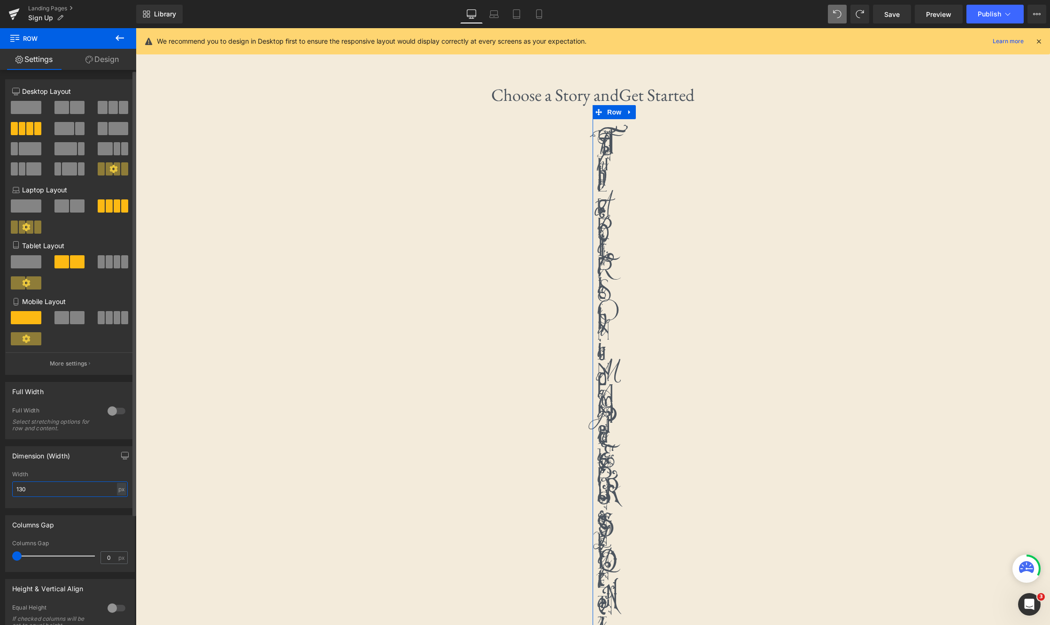
type input "1300"
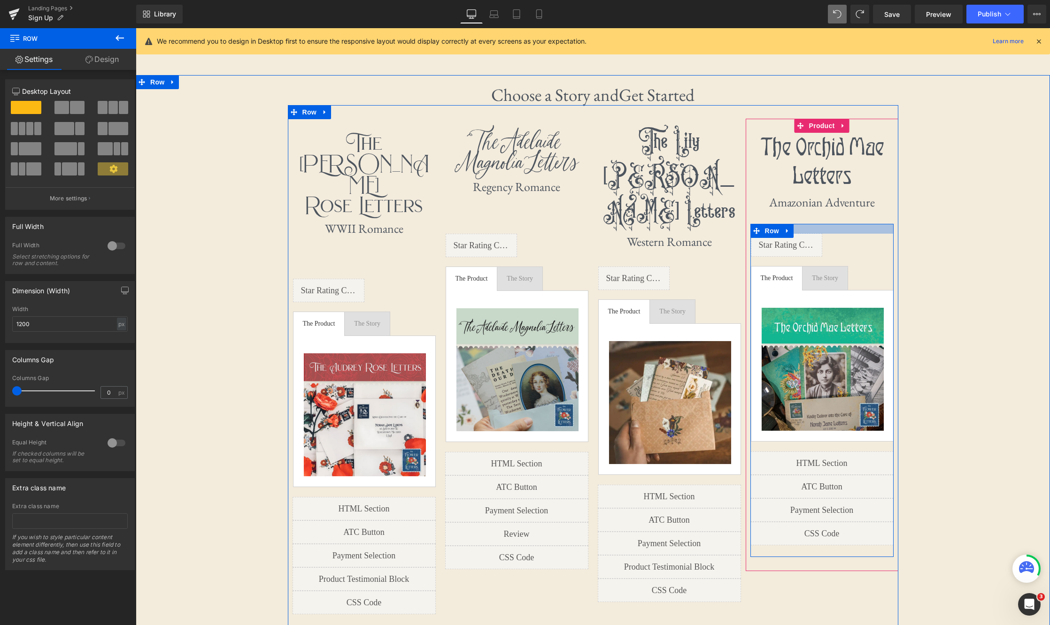
drag, startPoint x: 802, startPoint y: 228, endPoint x: 795, endPoint y: 230, distance: 7.3
click at [692, 230] on div at bounding box center [821, 229] width 143 height 10
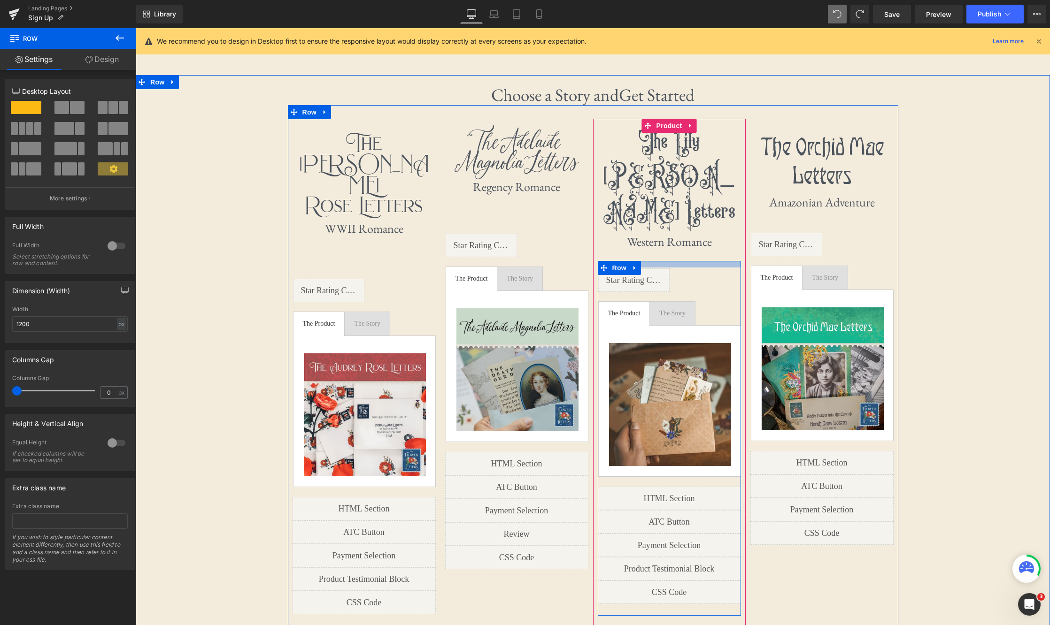
click at [666, 261] on div at bounding box center [669, 264] width 143 height 7
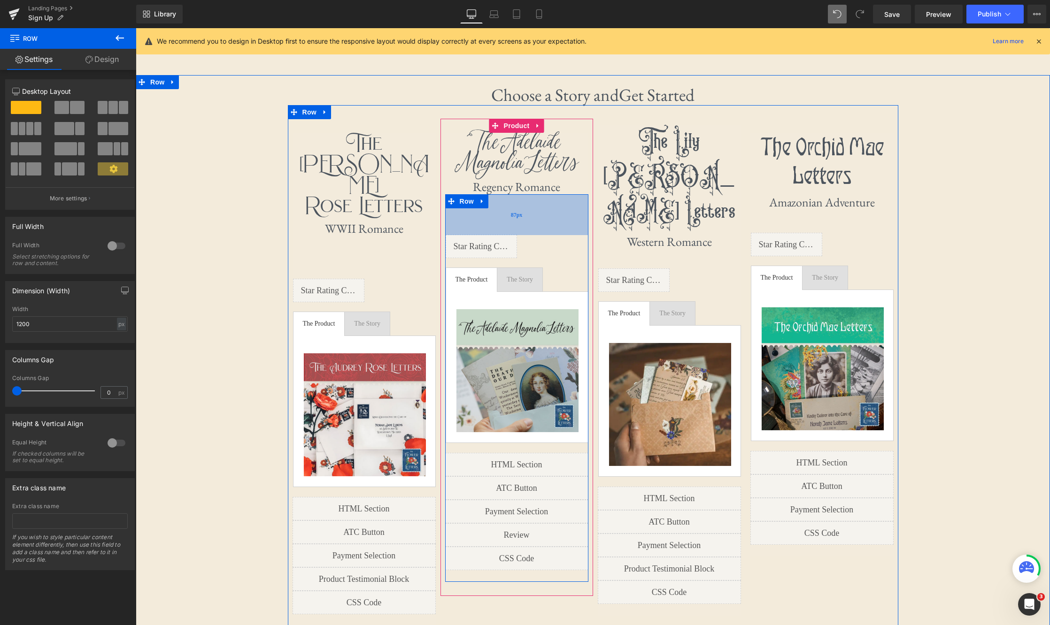
click at [508, 233] on div "87px" at bounding box center [516, 214] width 143 height 41
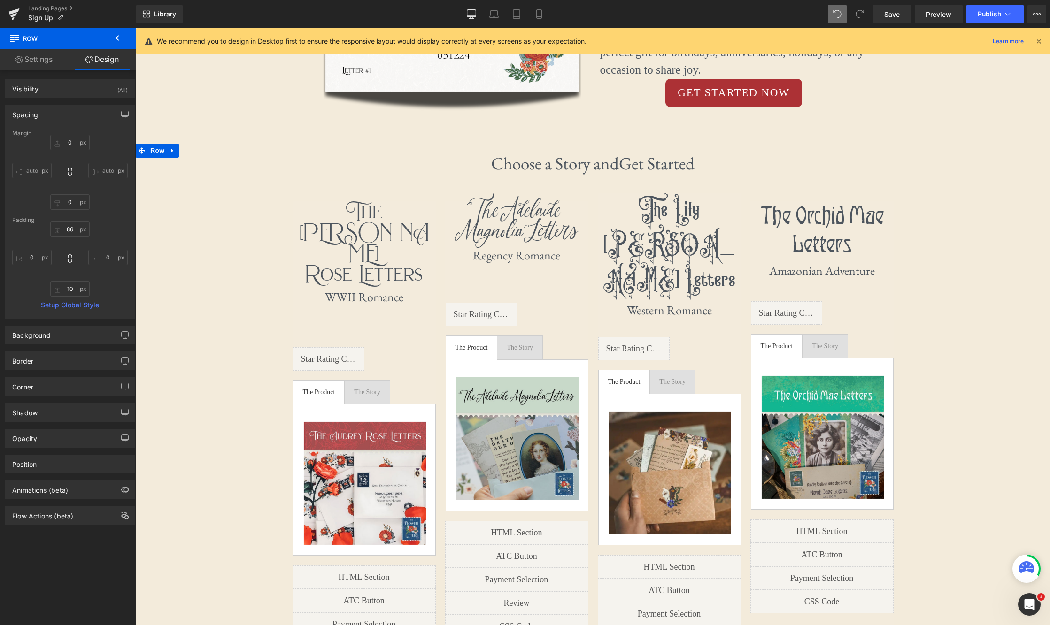
scroll to position [492, 0]
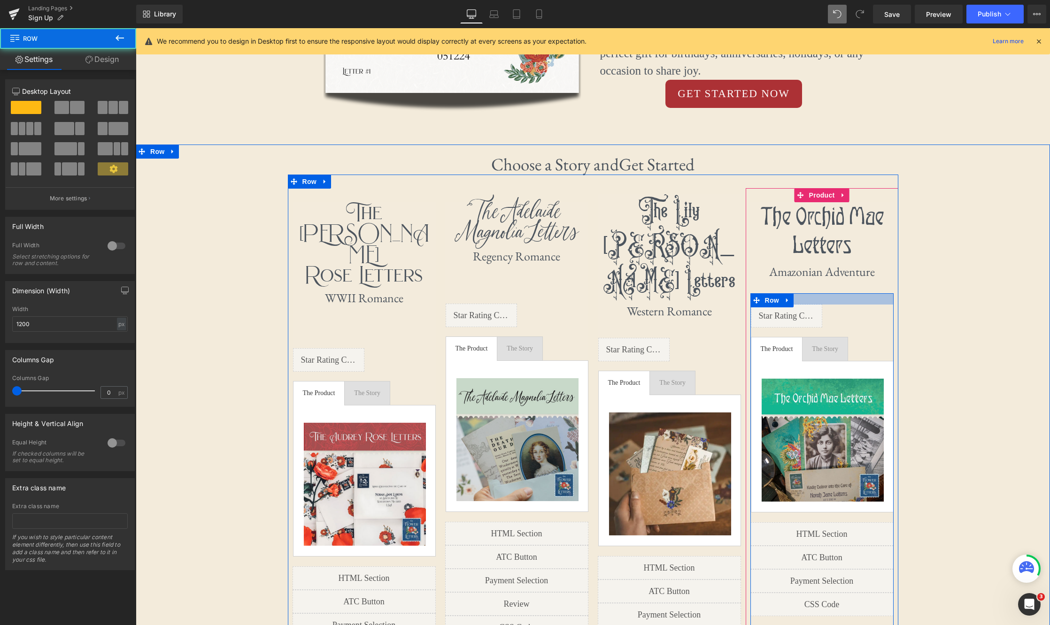
click at [692, 304] on div "First letter mails in 1-3 business days! Text Block Row Liquid Image Sold out T…" at bounding box center [821, 460] width 143 height 335
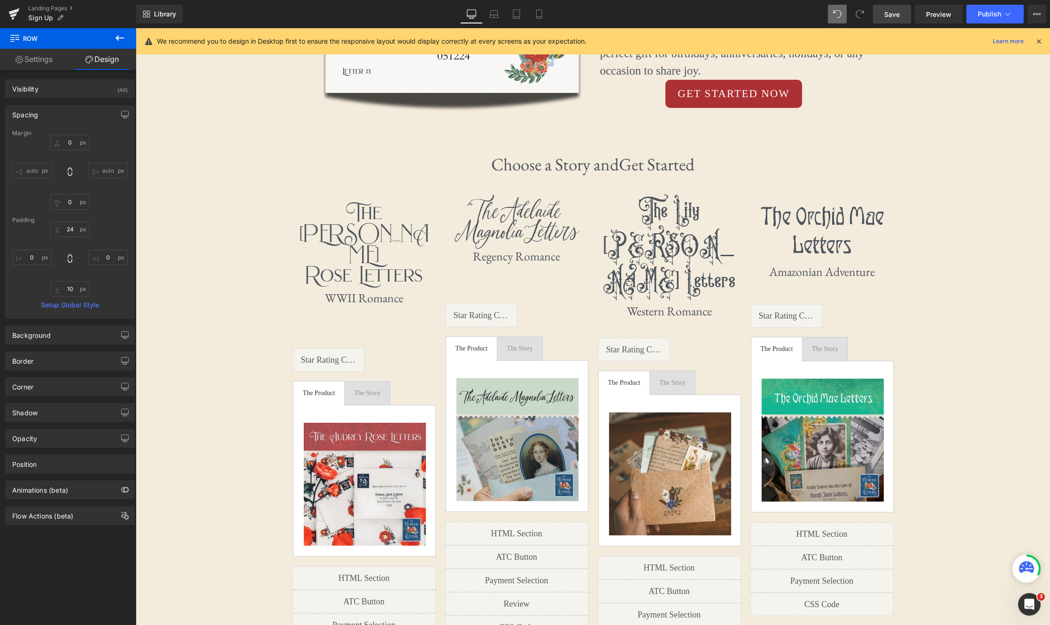
click at [692, 8] on link "Save" at bounding box center [892, 14] width 38 height 19
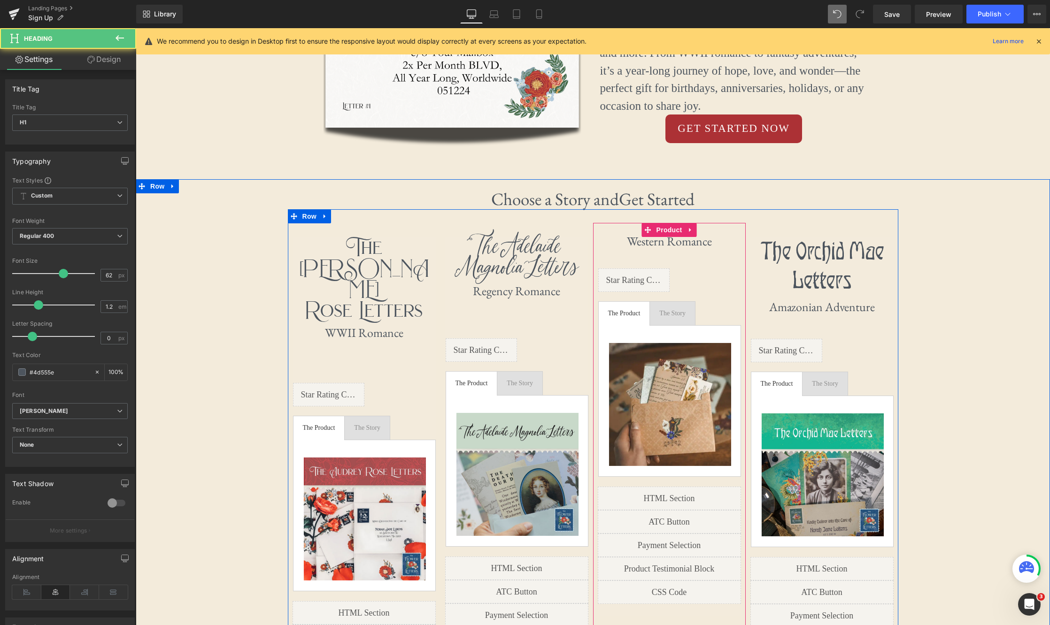
scroll to position [527, 0]
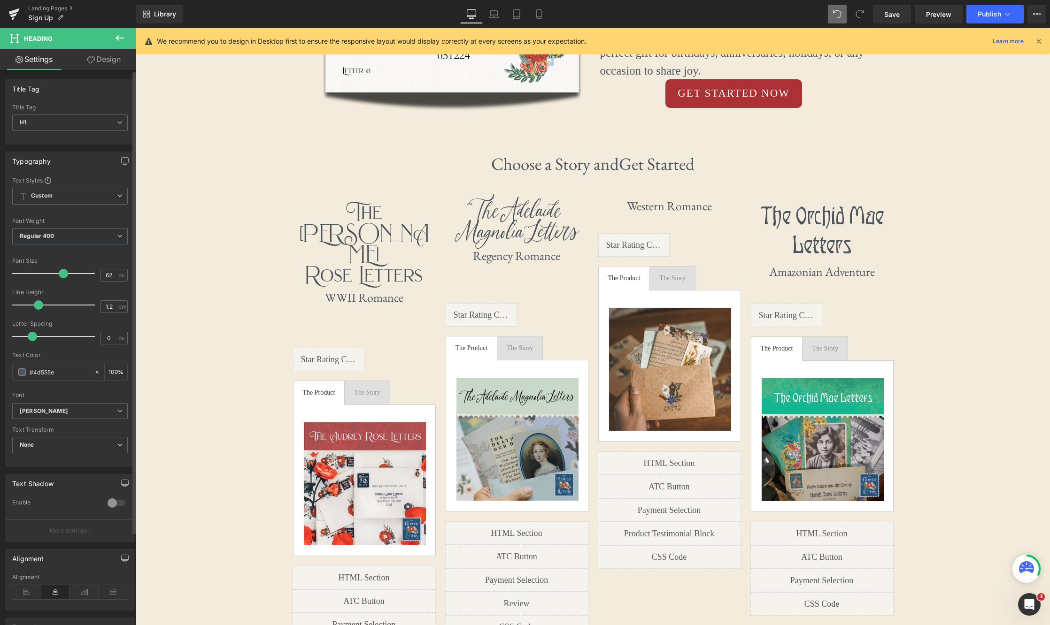
click at [59, 274] on span at bounding box center [63, 273] width 9 height 9
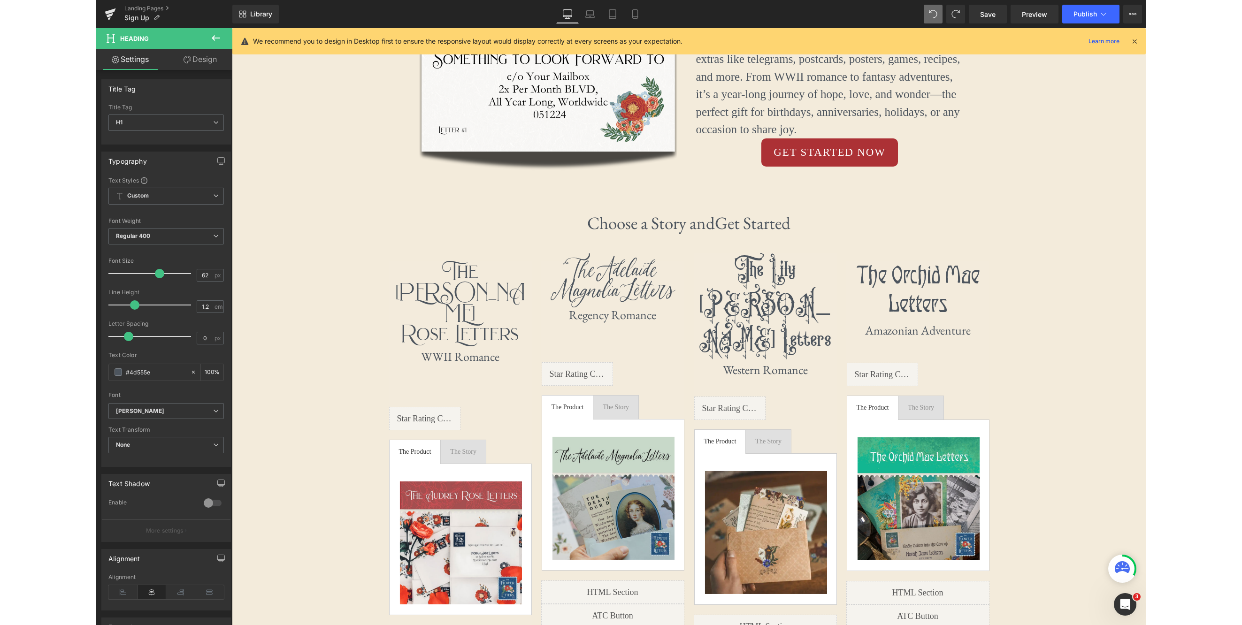
scroll to position [457, 0]
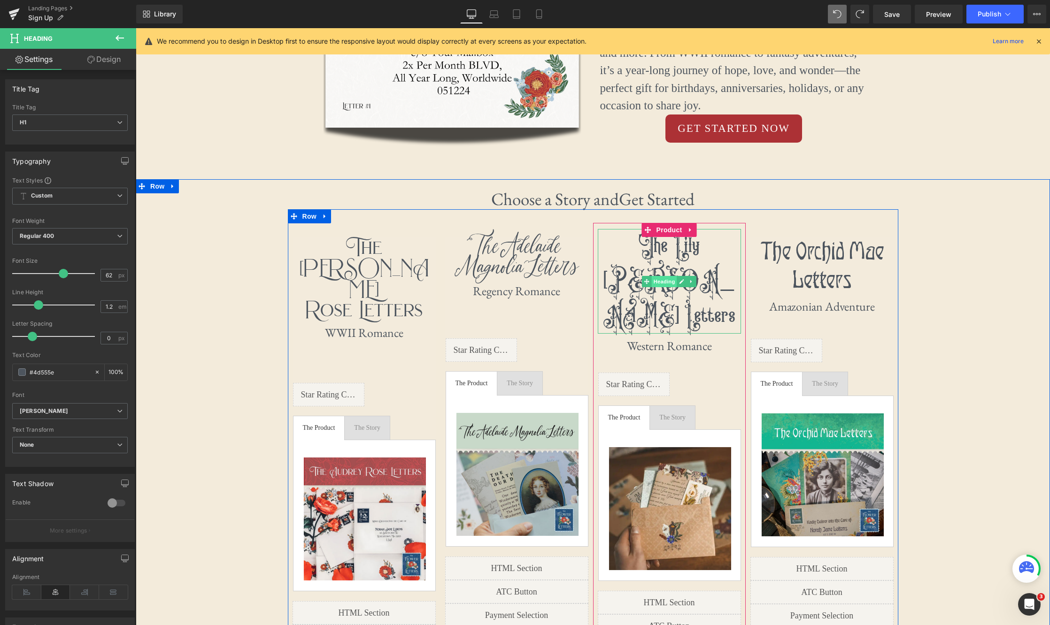
click at [670, 276] on span "Heading" at bounding box center [664, 281] width 25 height 11
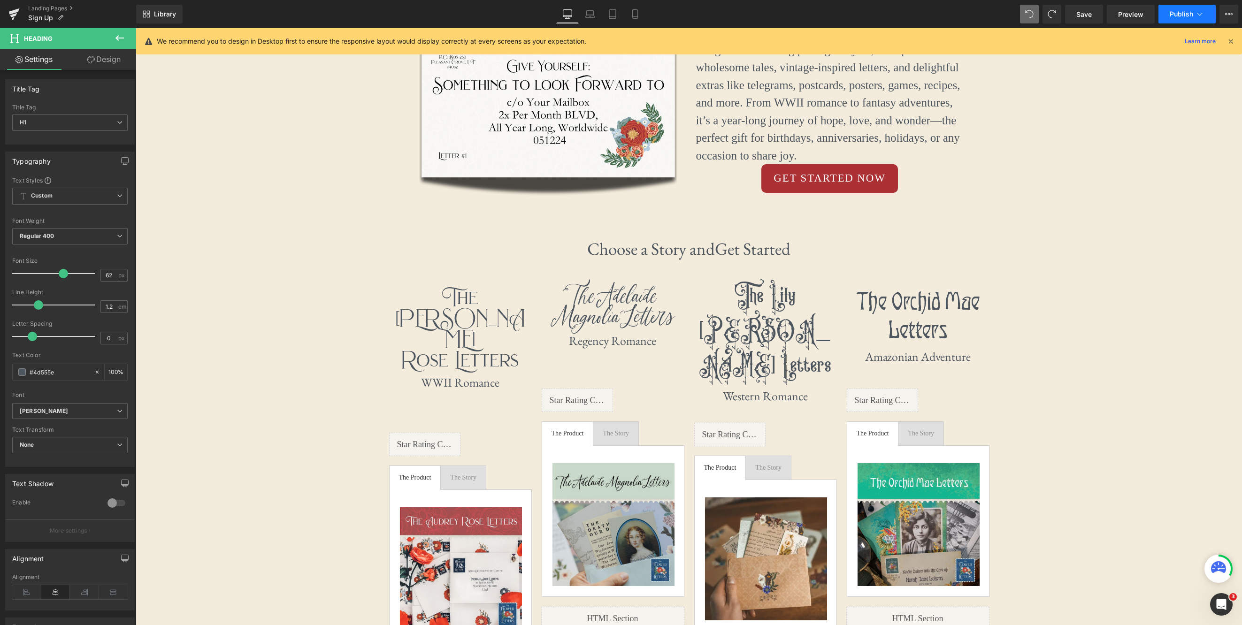
click at [692, 12] on icon at bounding box center [1199, 13] width 9 height 9
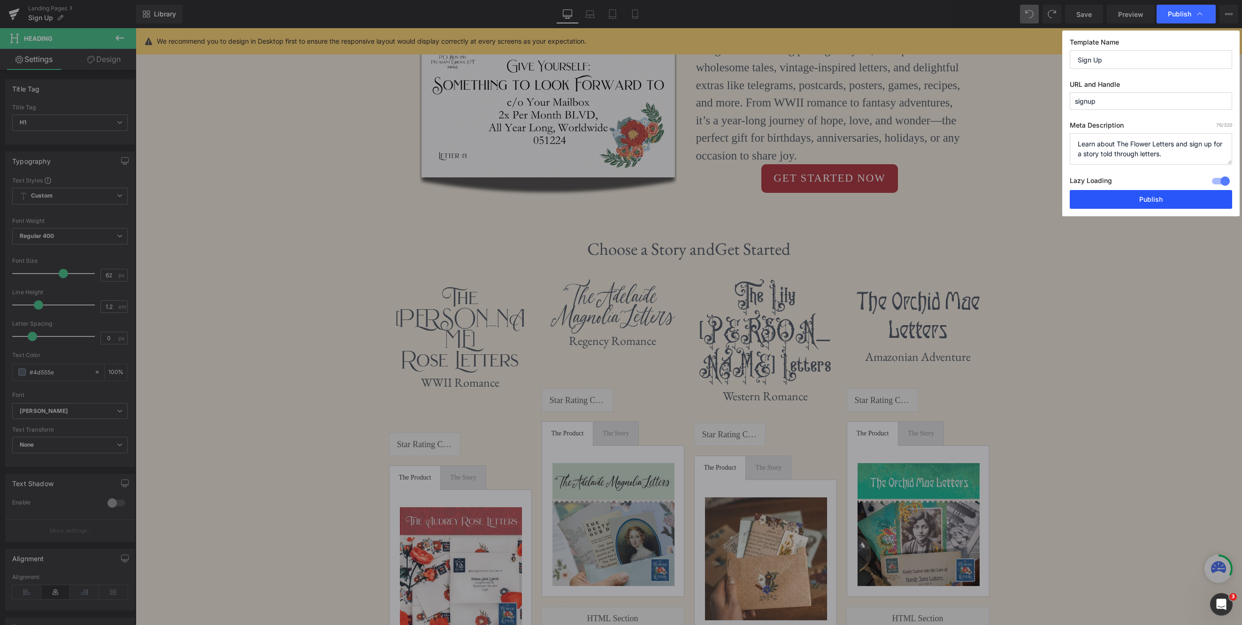
click at [692, 200] on button "Publish" at bounding box center [1151, 199] width 162 height 19
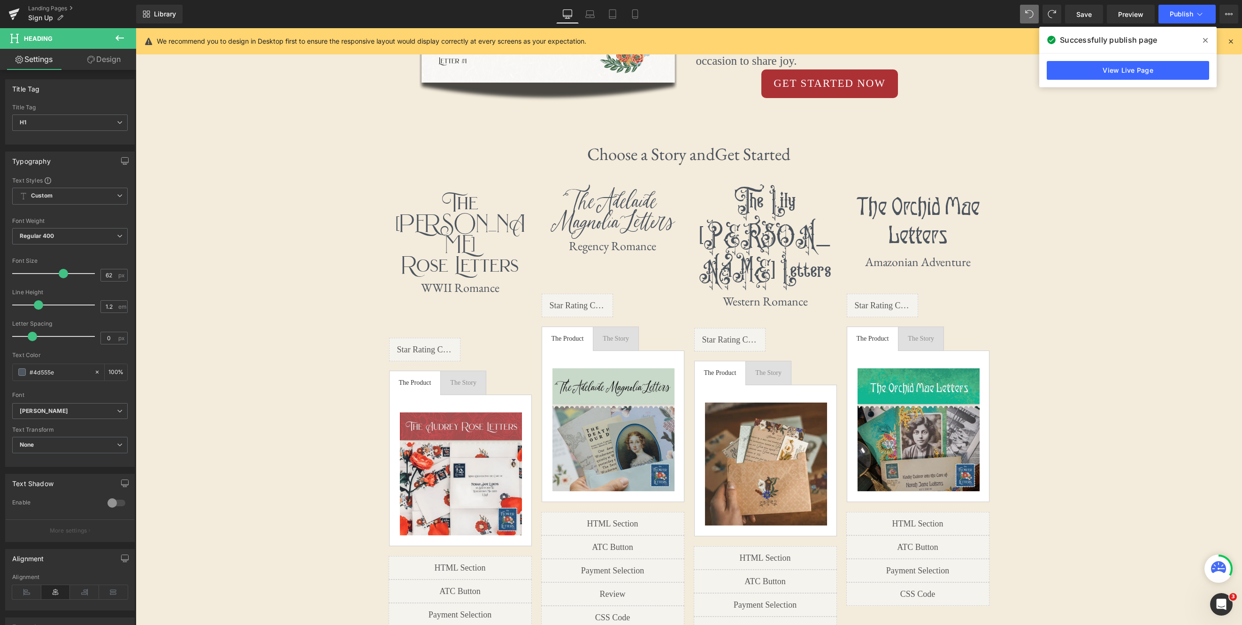
scroll to position [602, 0]
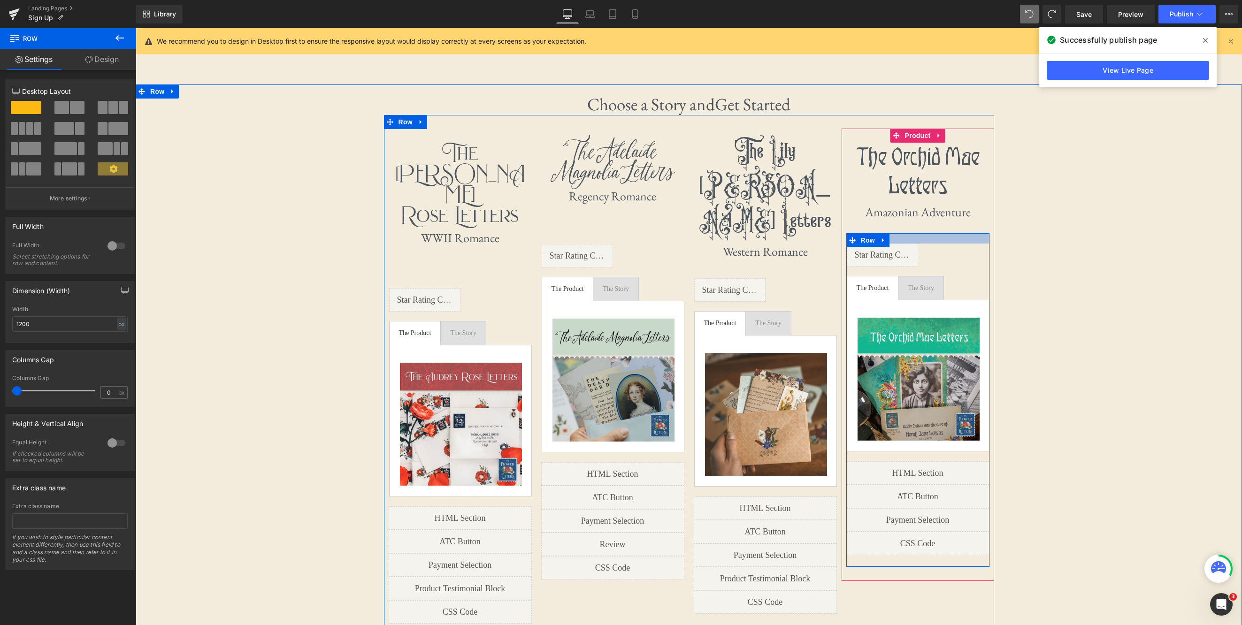
click at [692, 237] on div at bounding box center [917, 238] width 143 height 10
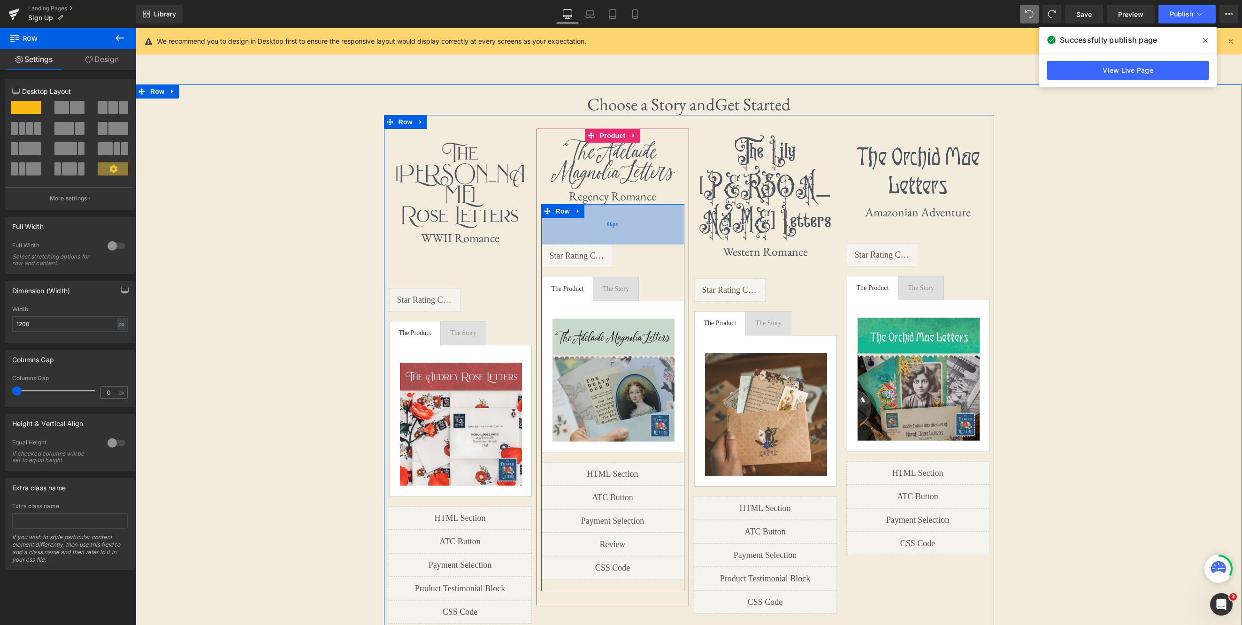
click at [674, 243] on div "86px" at bounding box center [612, 224] width 143 height 40
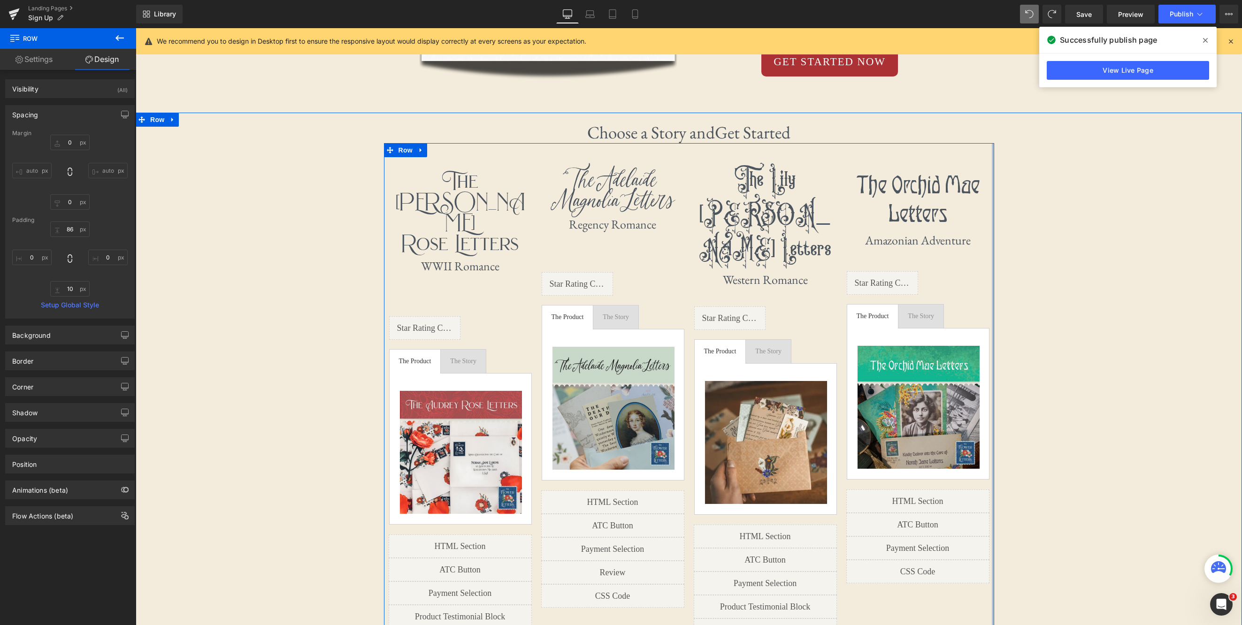
scroll to position [638, 0]
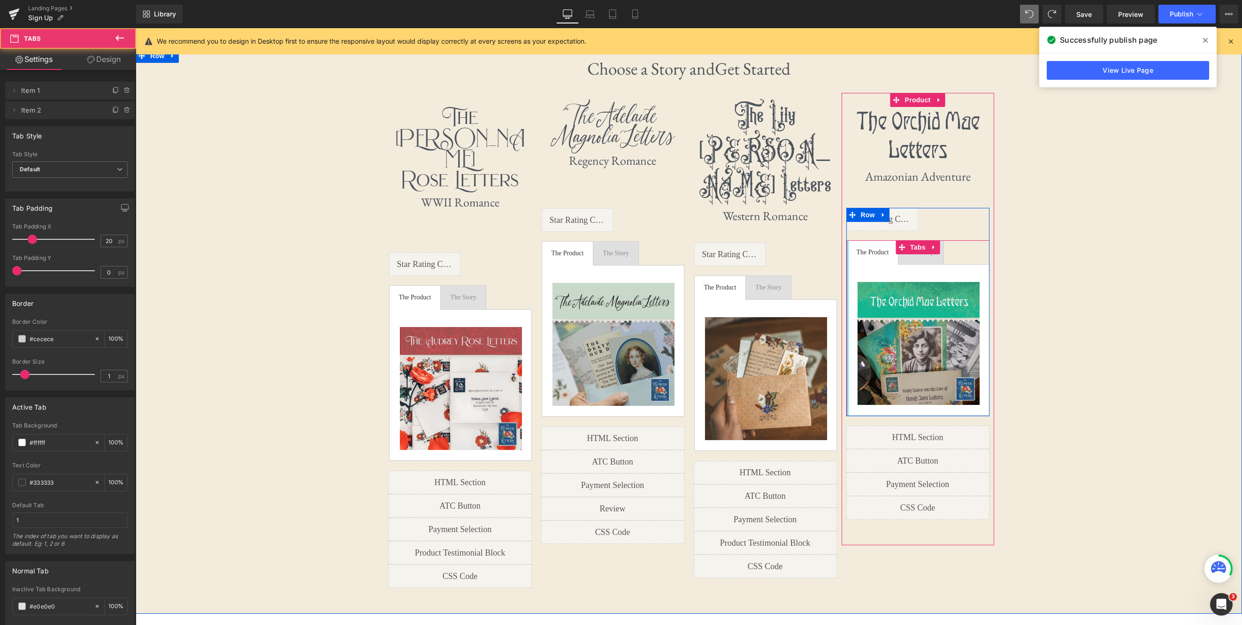
click at [692, 276] on div "The Orchid Mae Letters Heading Amazonian Adventure Heading First letter mails i…" at bounding box center [918, 319] width 153 height 453
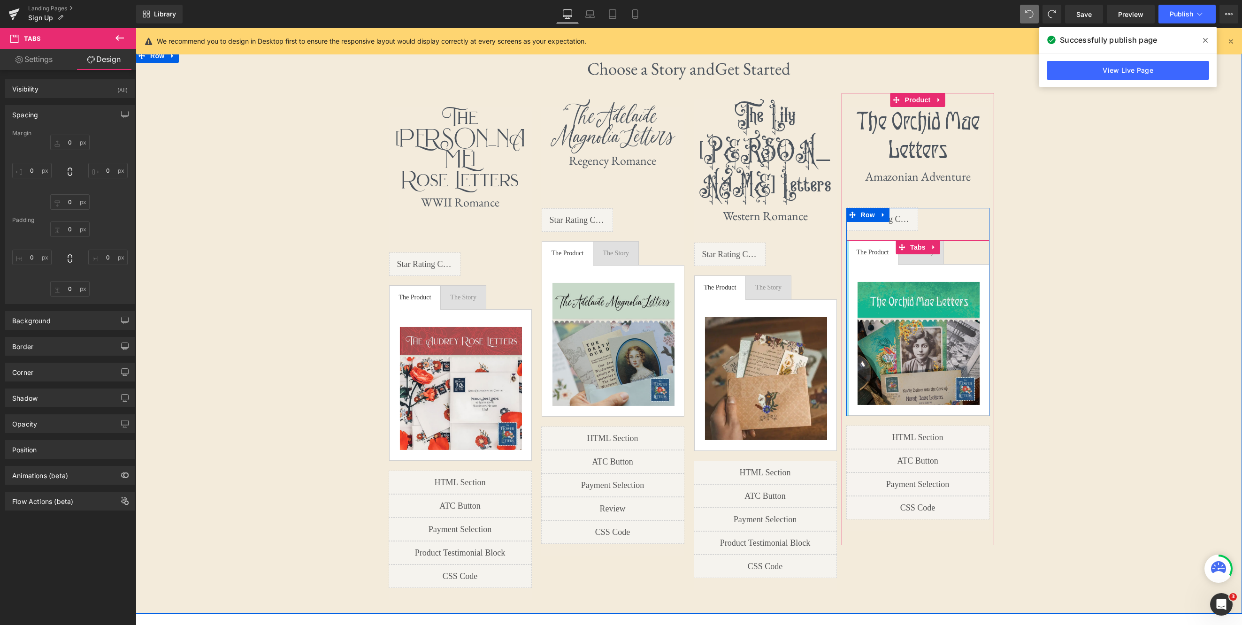
type input "0"
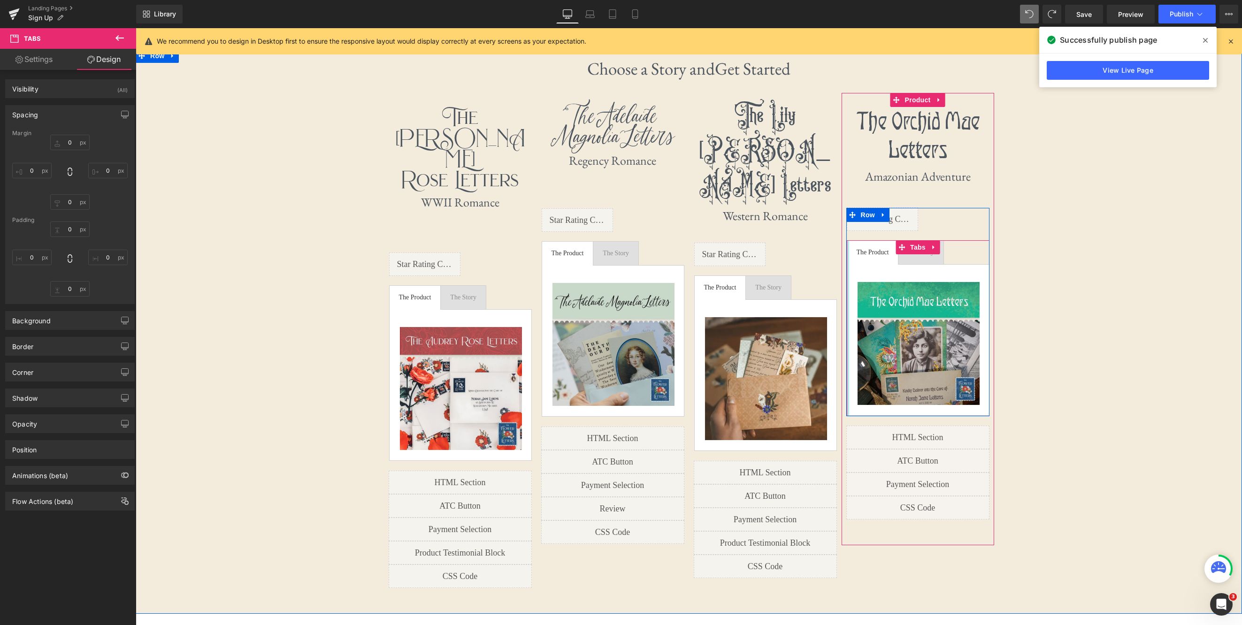
type input "0"
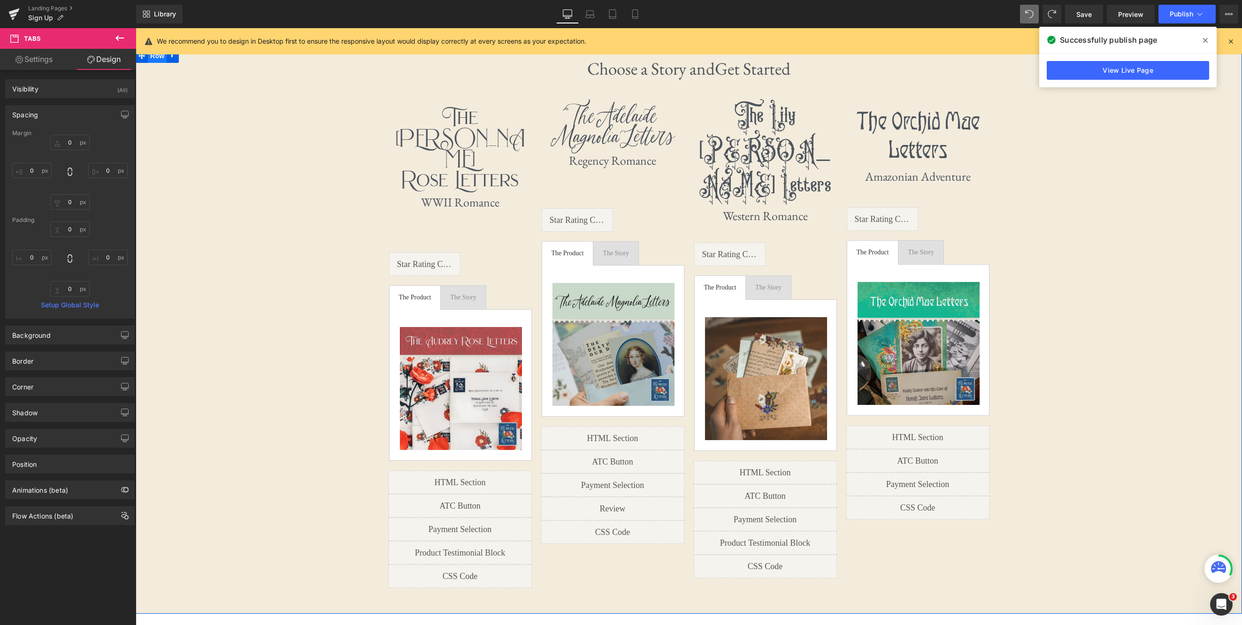
click at [158, 60] on span "Row" at bounding box center [157, 56] width 19 height 14
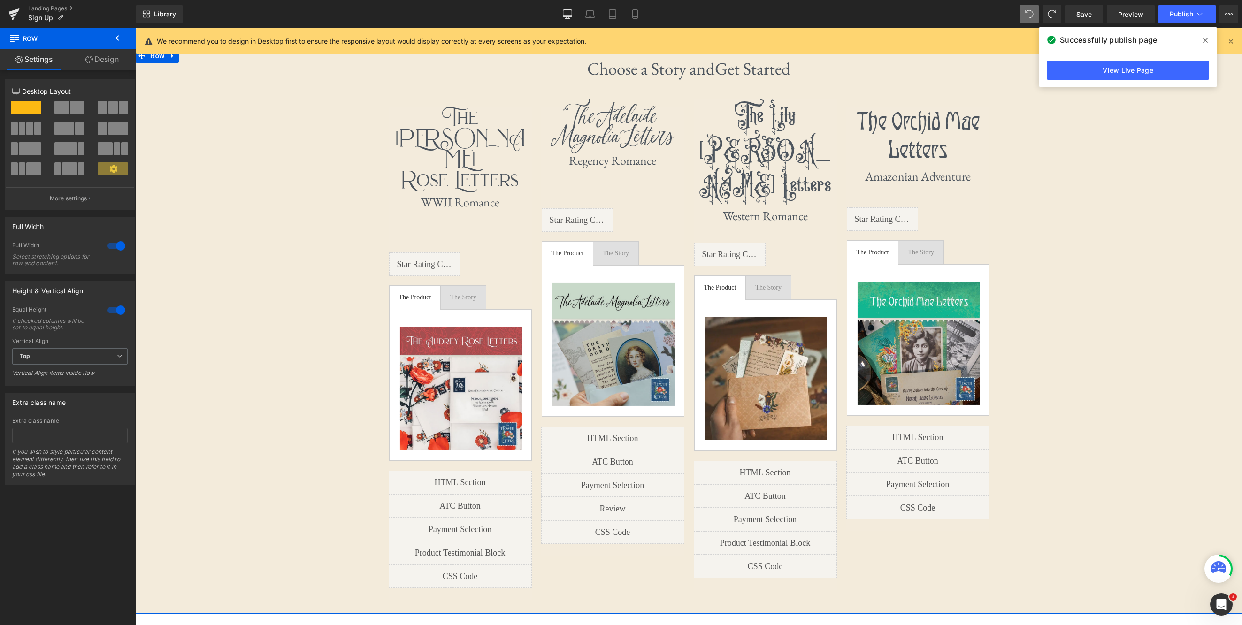
click at [117, 313] on div at bounding box center [116, 310] width 23 height 15
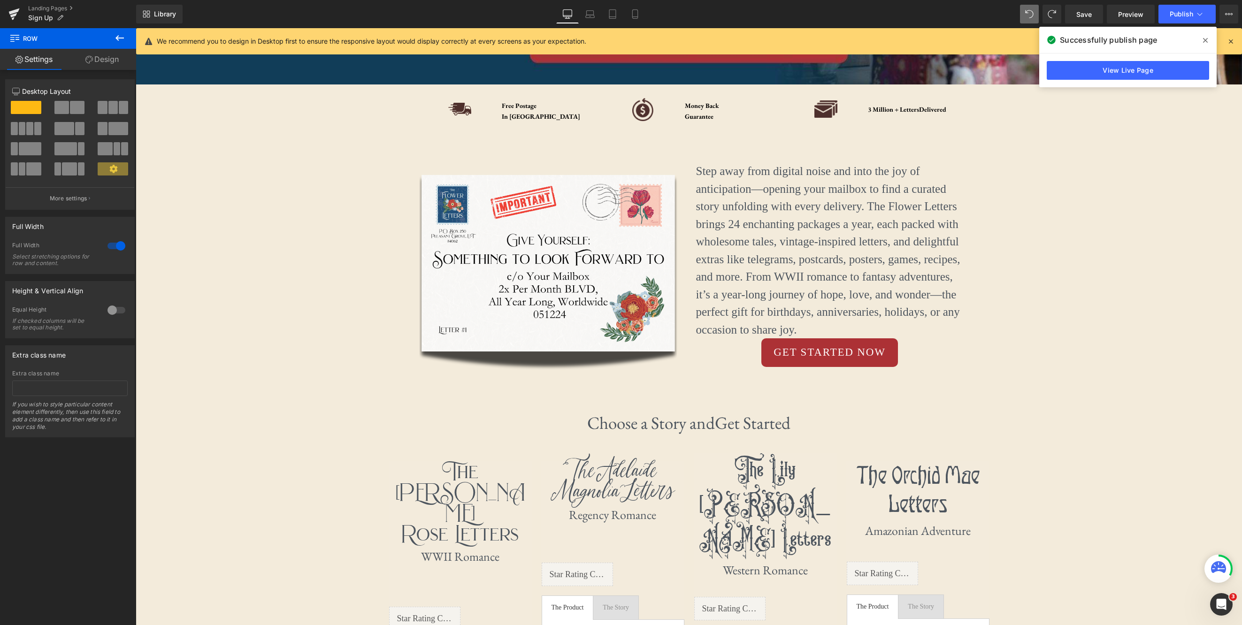
scroll to position [245, 0]
